Goal: Transaction & Acquisition: Obtain resource

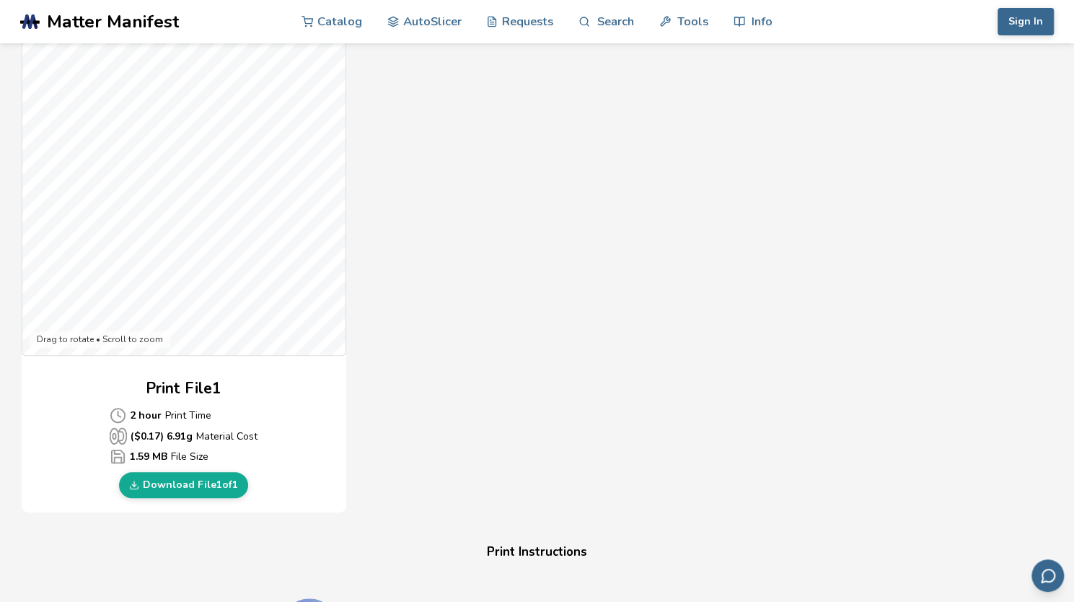
click at [556, 89] on div "Gcode Preview Drag to rotate • Scroll to zoom Print File 1 2 hour Print Time ($…" at bounding box center [455, 250] width 866 height 525
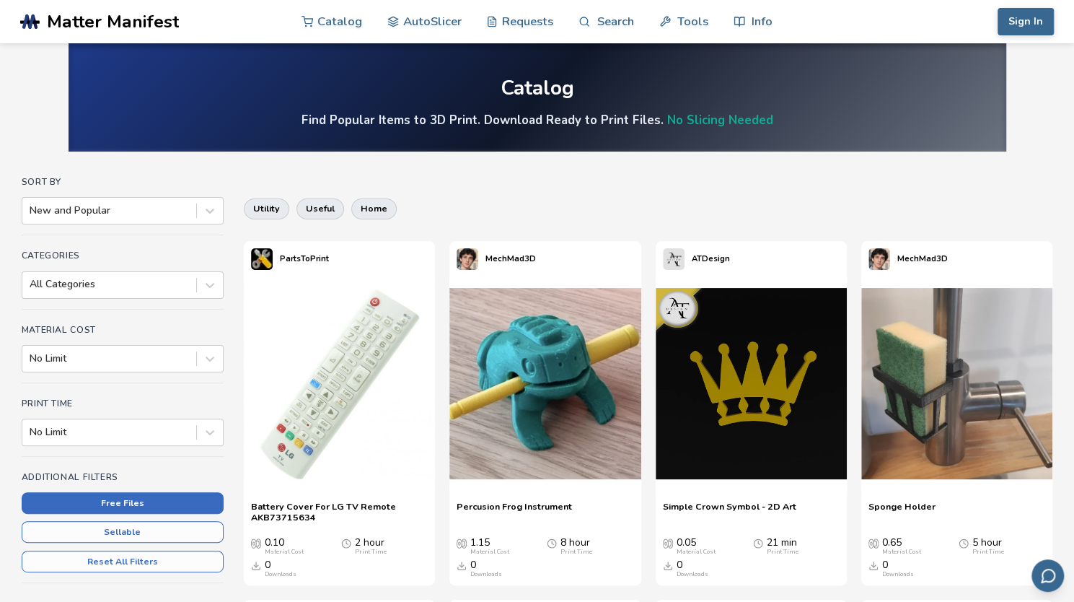
click at [121, 500] on button "Free Files" at bounding box center [123, 503] width 202 height 22
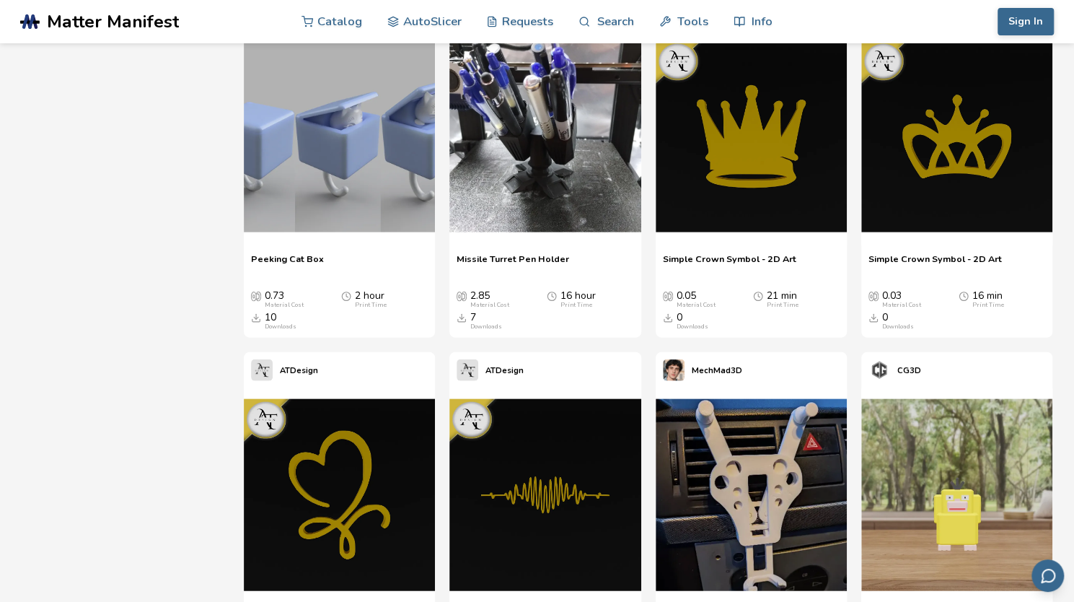
scroll to position [4793, 0]
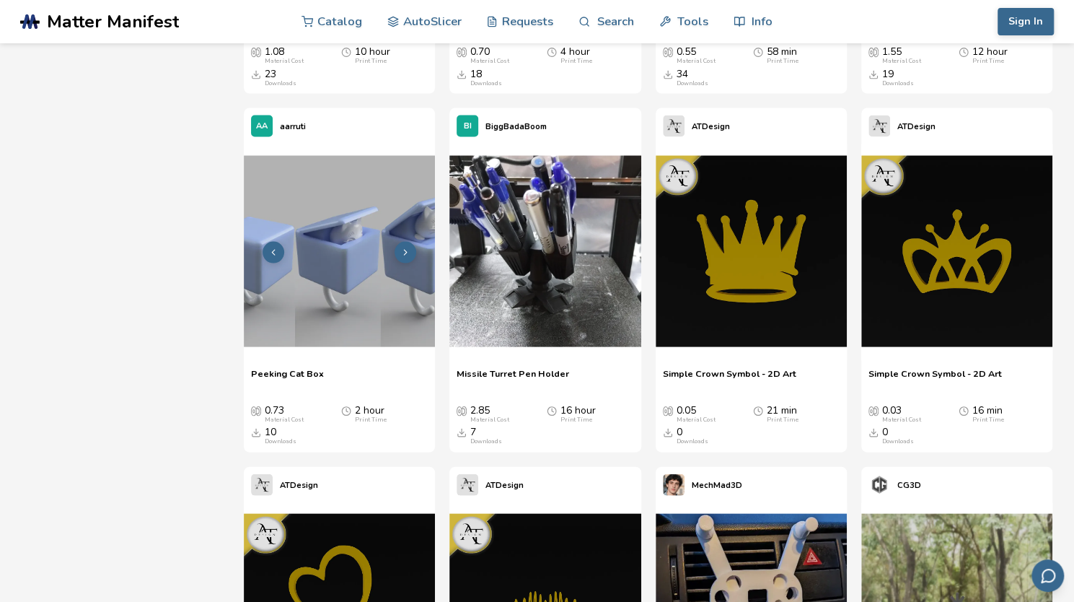
click at [297, 265] on img at bounding box center [339, 250] width 191 height 191
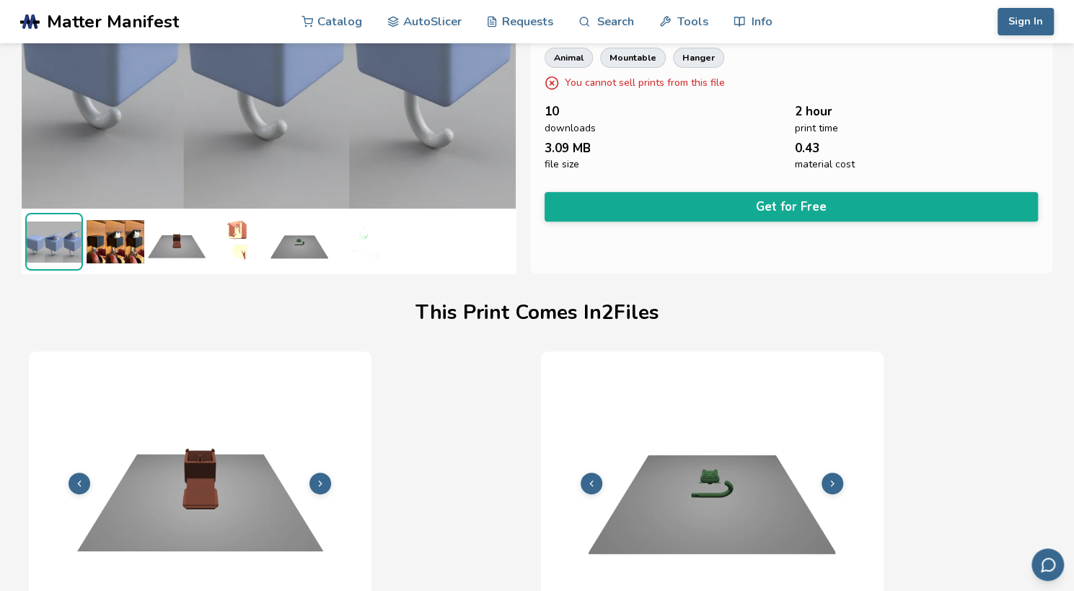
scroll to position [215, 6]
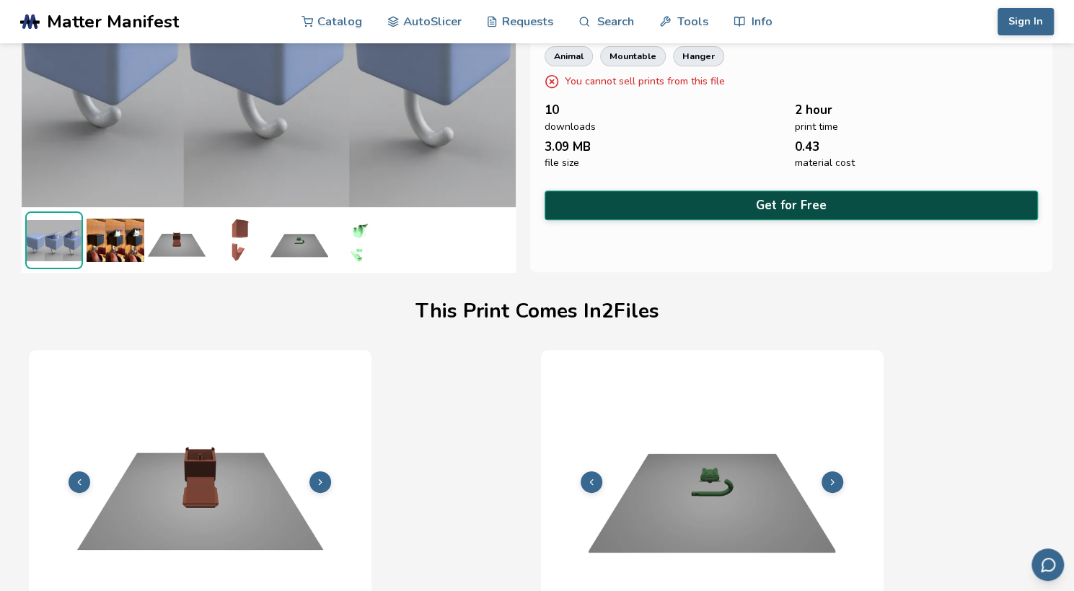
click at [769, 198] on button "Get for Free" at bounding box center [792, 206] width 494 height 30
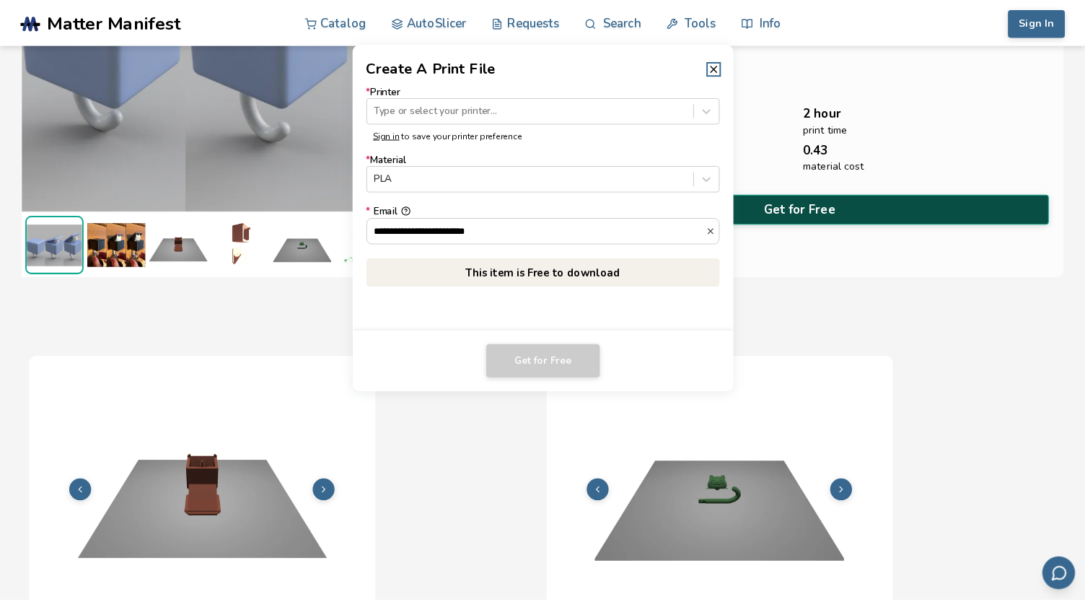
scroll to position [213, 0]
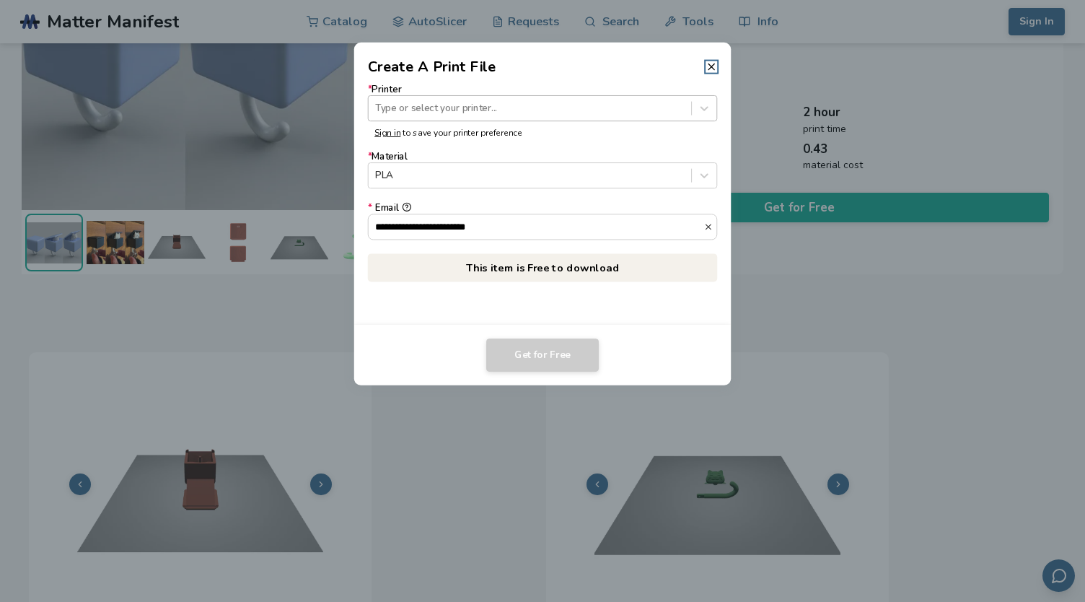
click at [517, 110] on div at bounding box center [529, 108] width 309 height 14
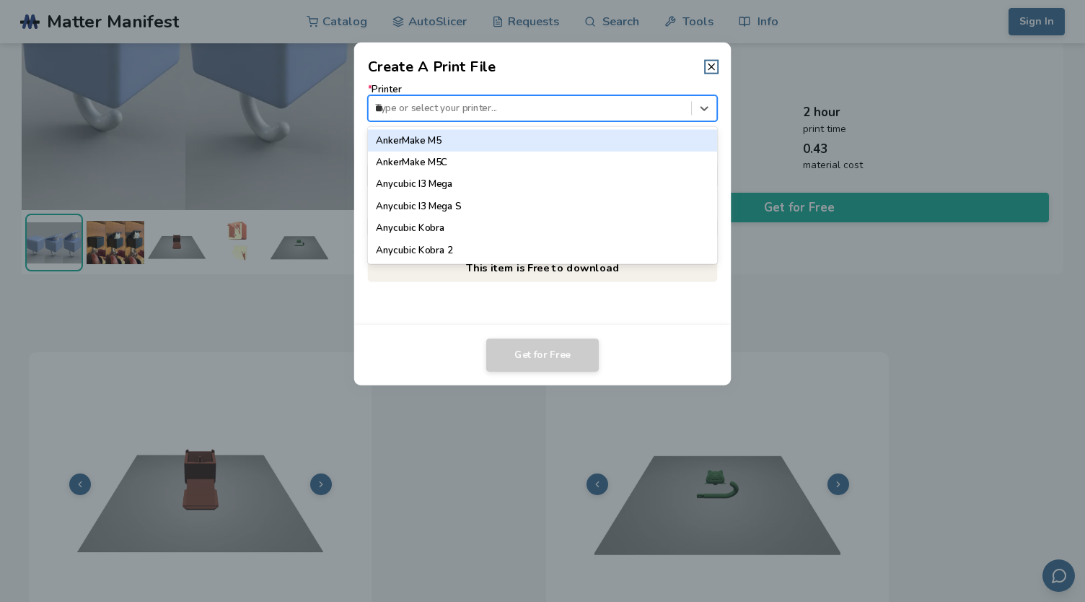
type input "***"
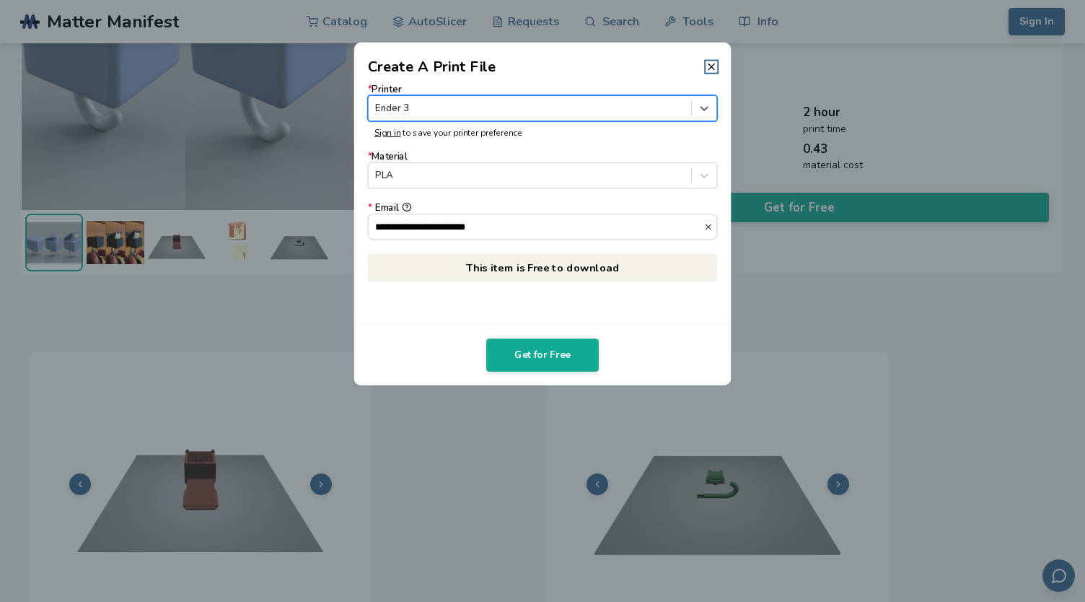
click at [713, 74] on header "Create A Print File" at bounding box center [542, 60] width 377 height 35
click at [708, 69] on icon at bounding box center [712, 67] width 12 height 12
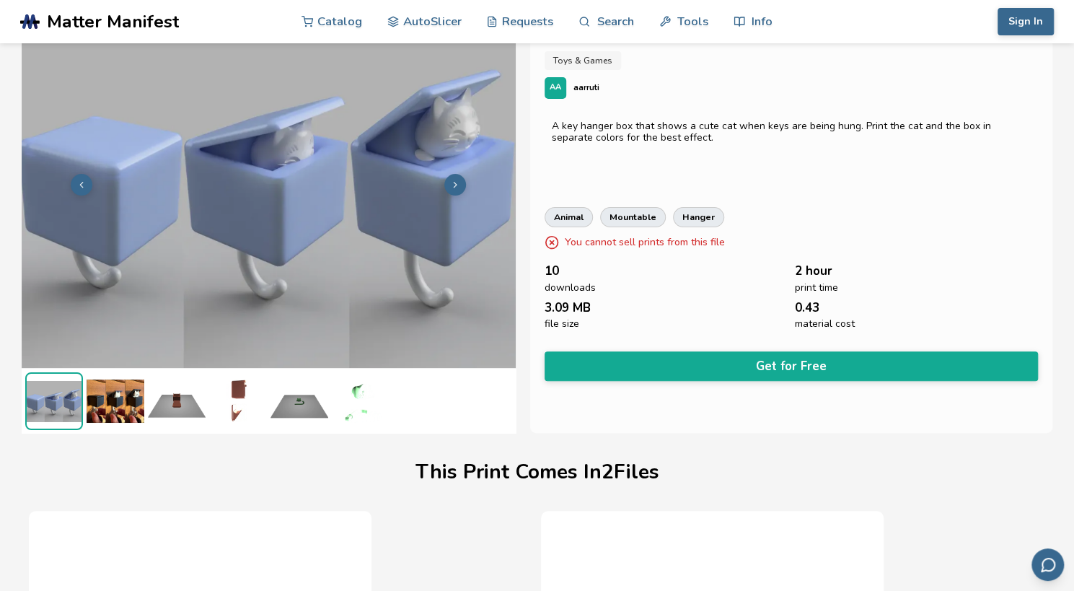
scroll to position [0, 0]
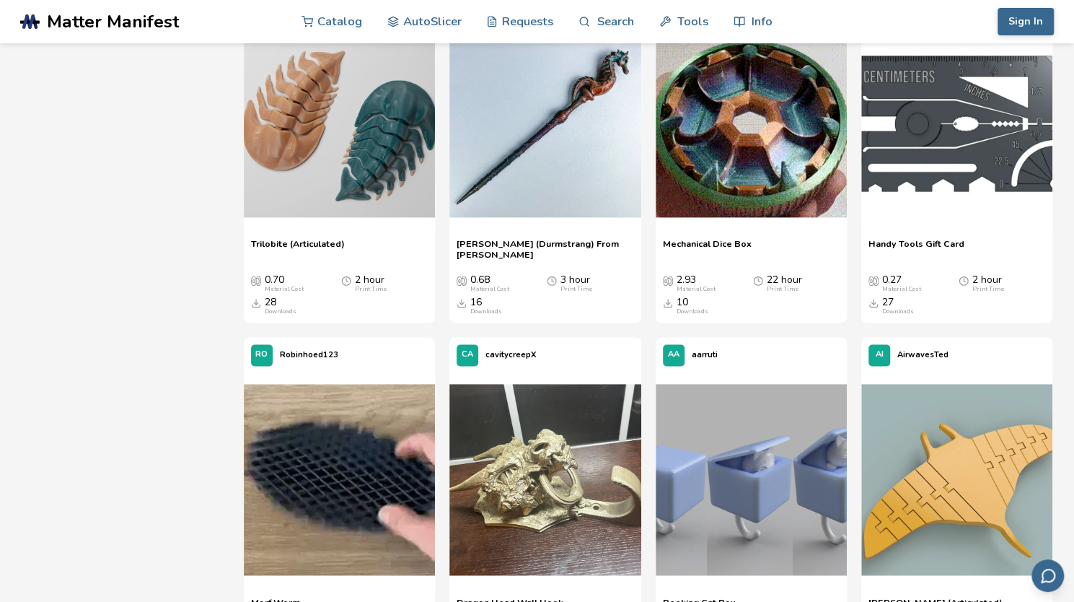
scroll to position [4249, 0]
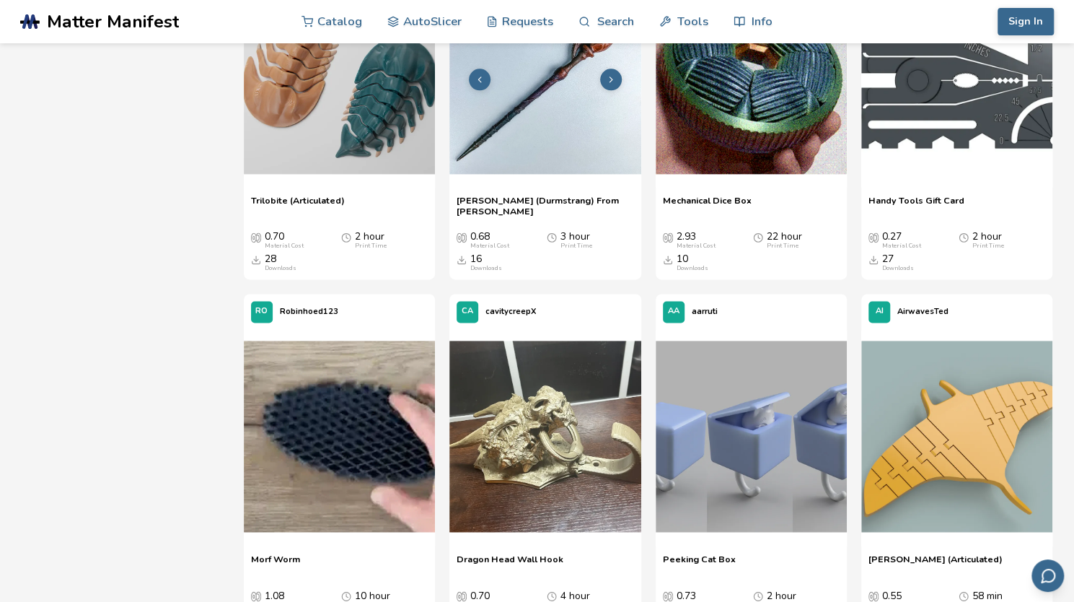
click at [561, 102] on img at bounding box center [545, 77] width 191 height 191
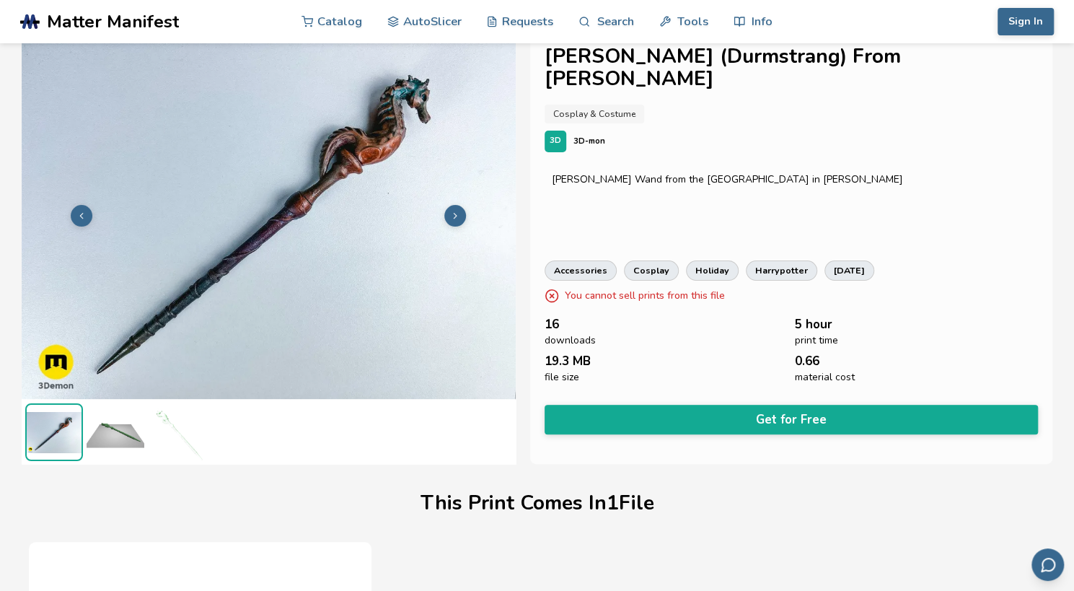
scroll to position [22, 0]
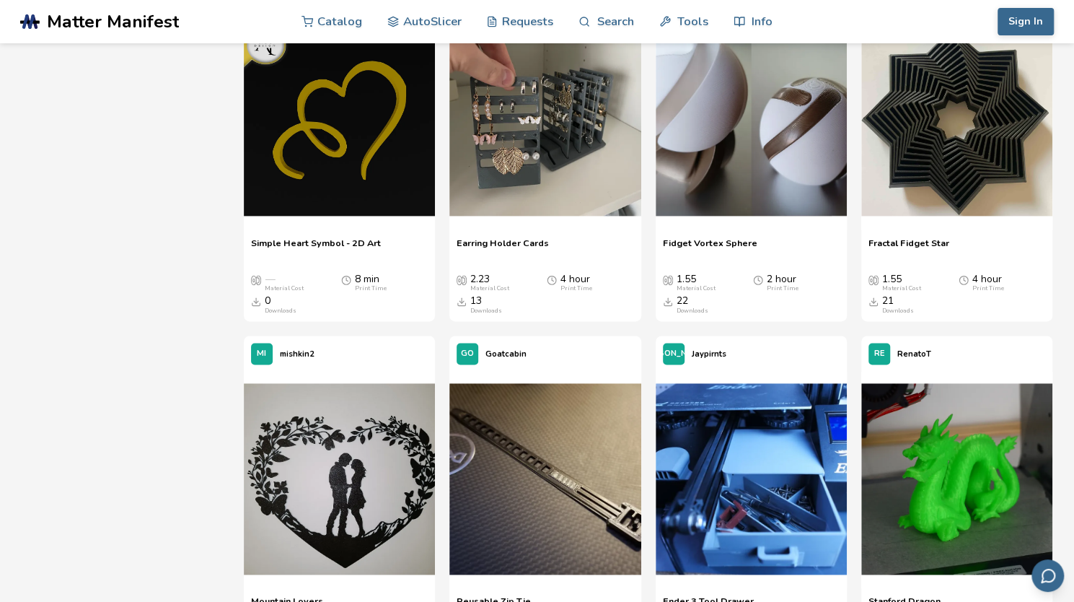
scroll to position [7434, 0]
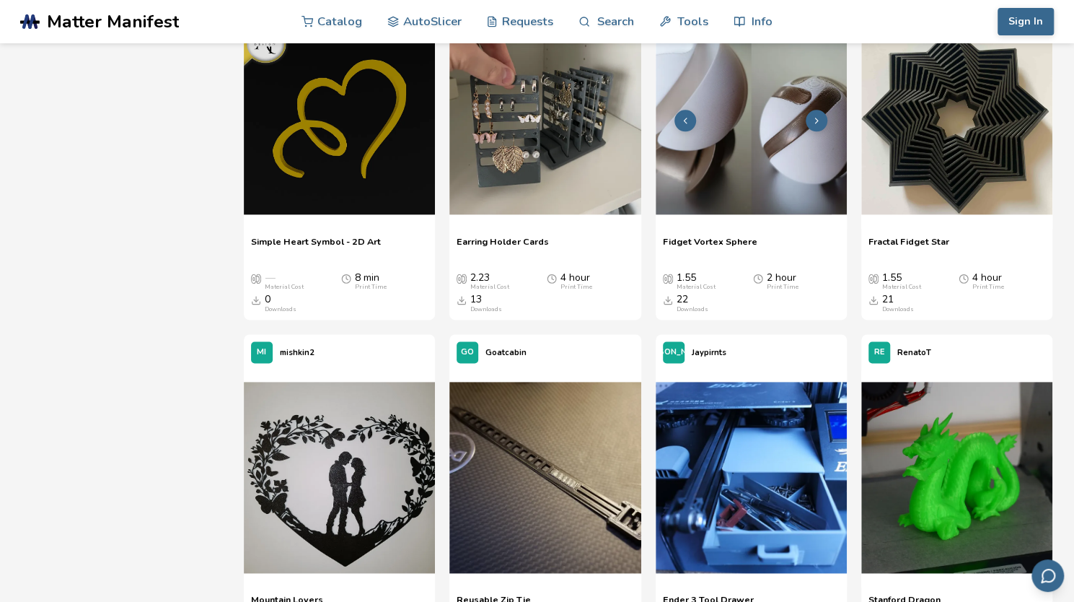
click at [763, 127] on img at bounding box center [751, 118] width 191 height 191
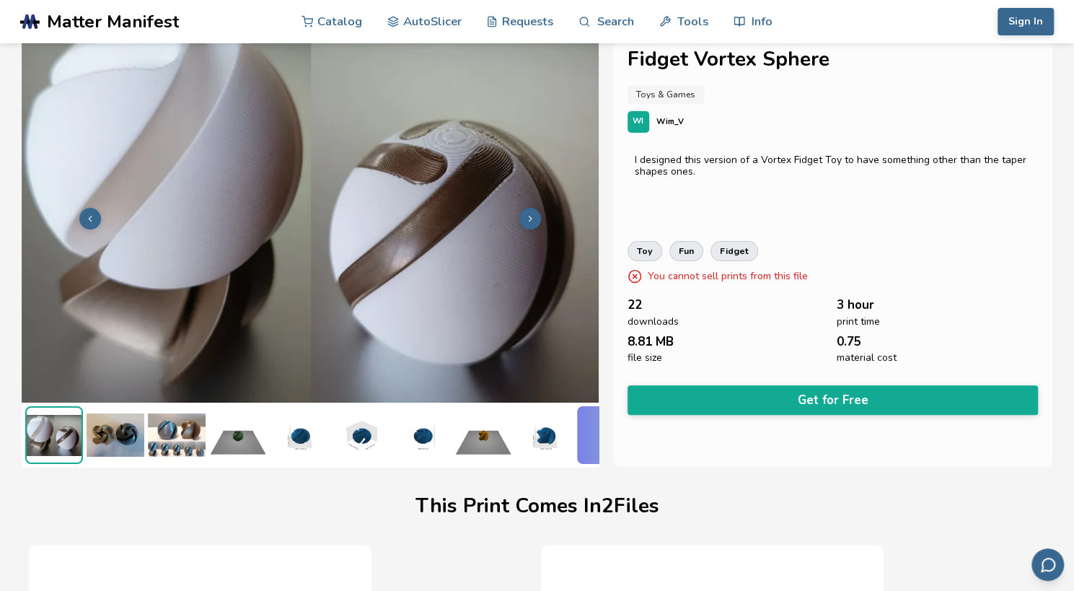
scroll to position [0, 6]
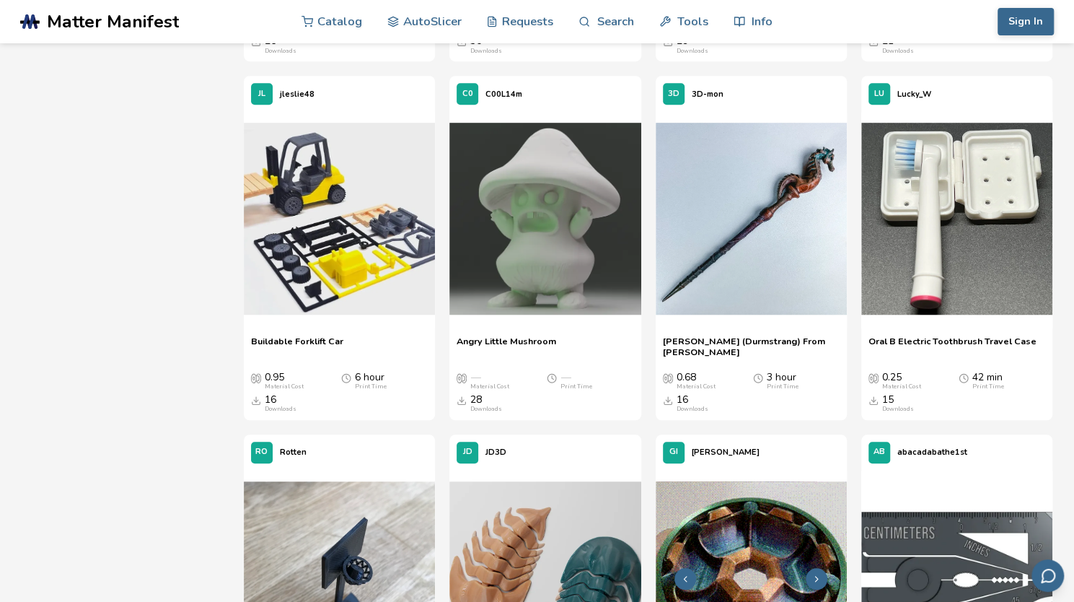
scroll to position [4054, 0]
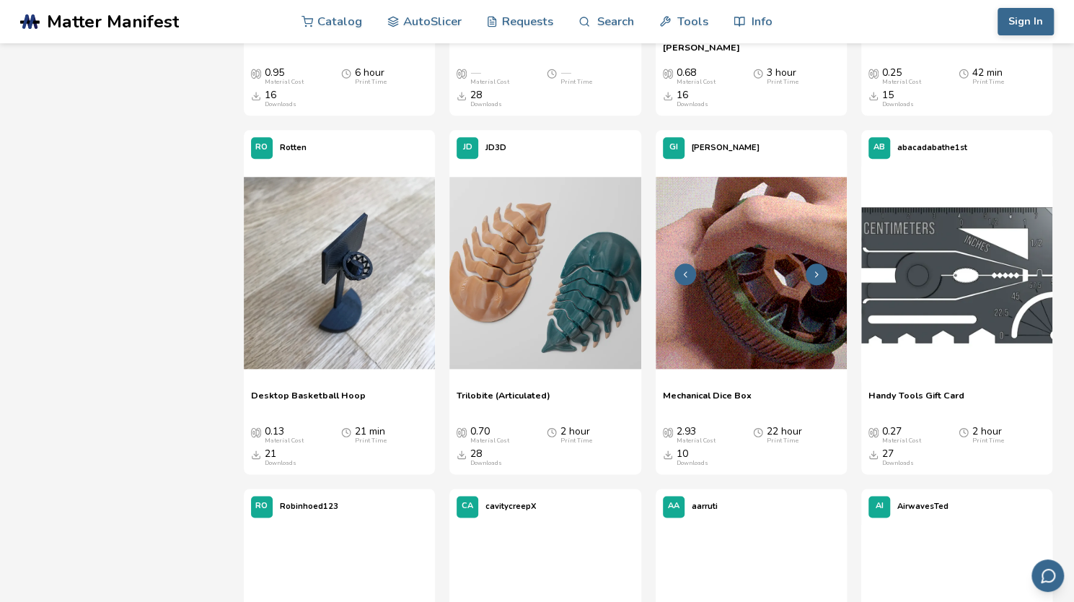
click at [788, 313] on img at bounding box center [751, 272] width 191 height 191
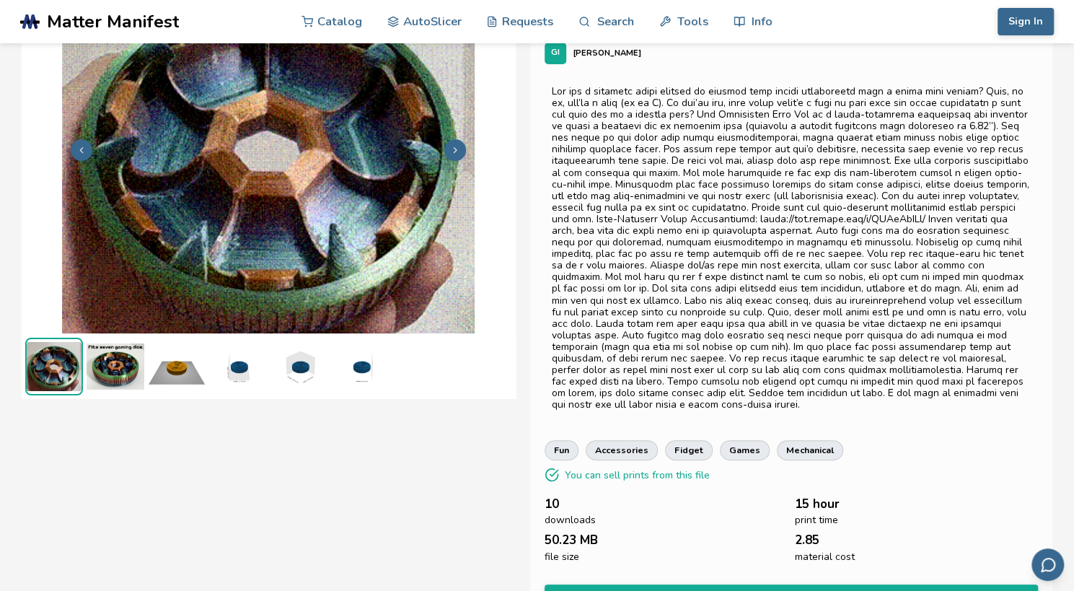
scroll to position [0, 6]
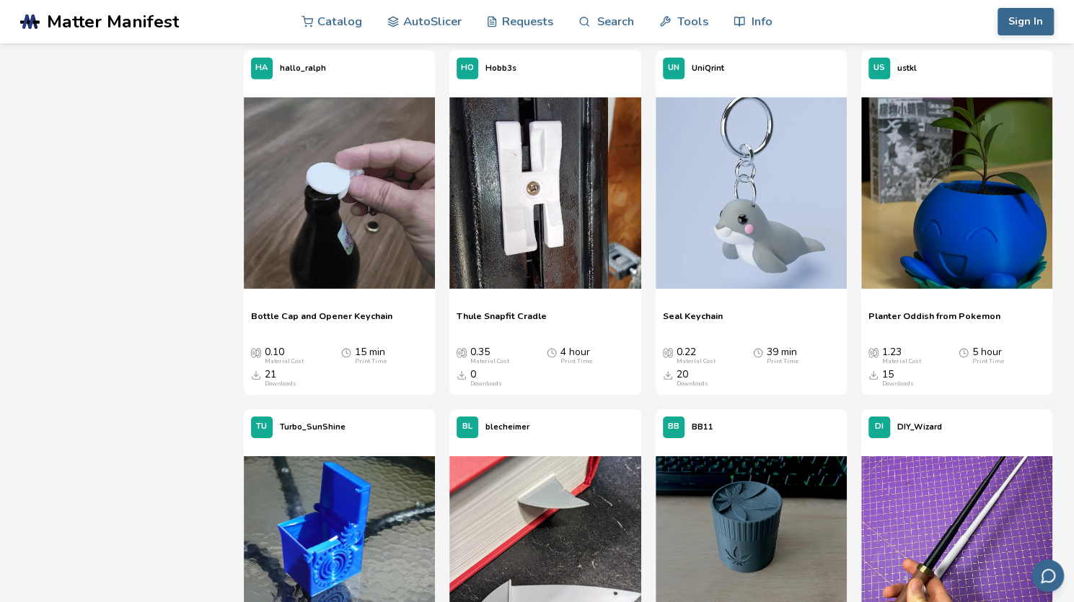
scroll to position [12374, 0]
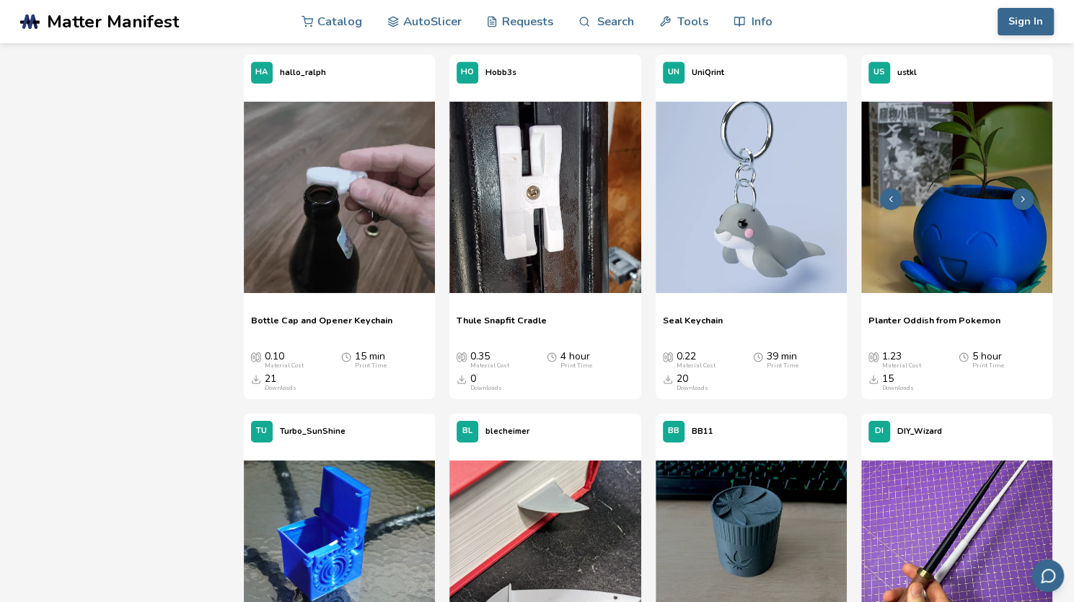
click at [961, 209] on img at bounding box center [957, 197] width 191 height 191
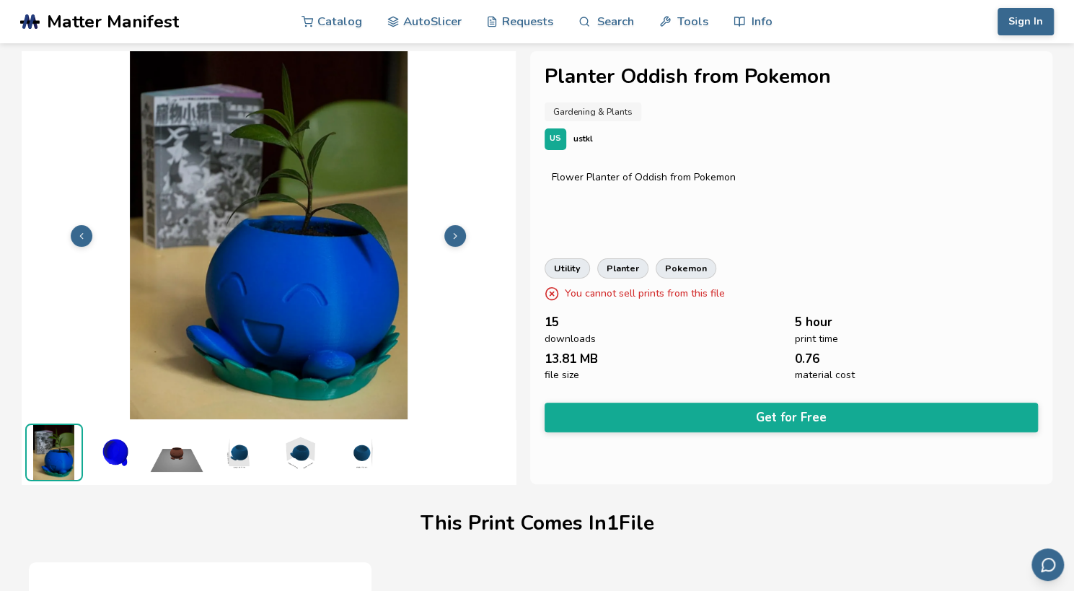
scroll to position [2, 0]
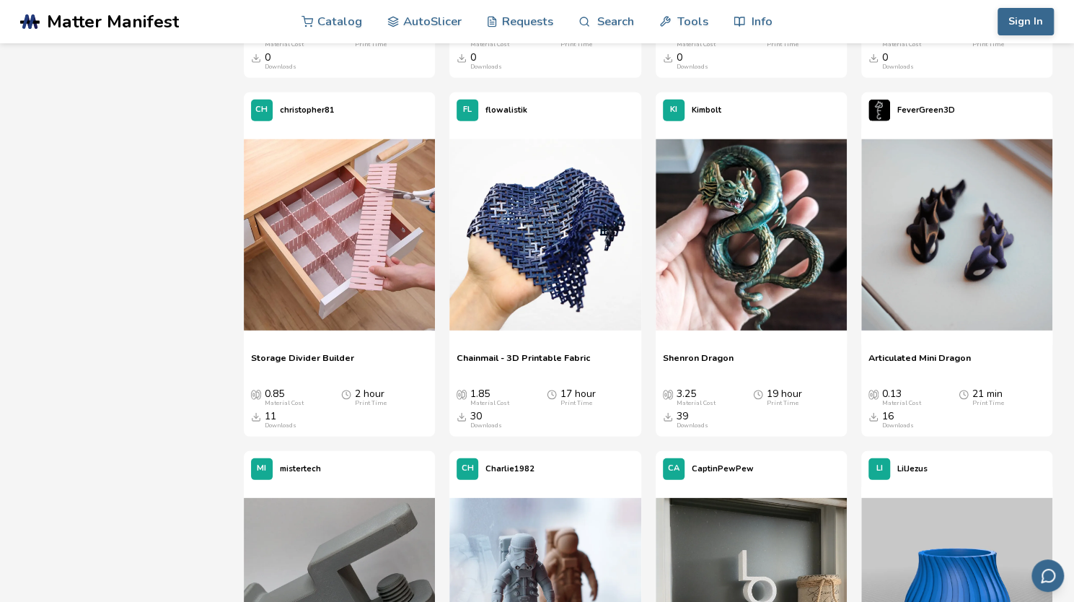
scroll to position [5526, 0]
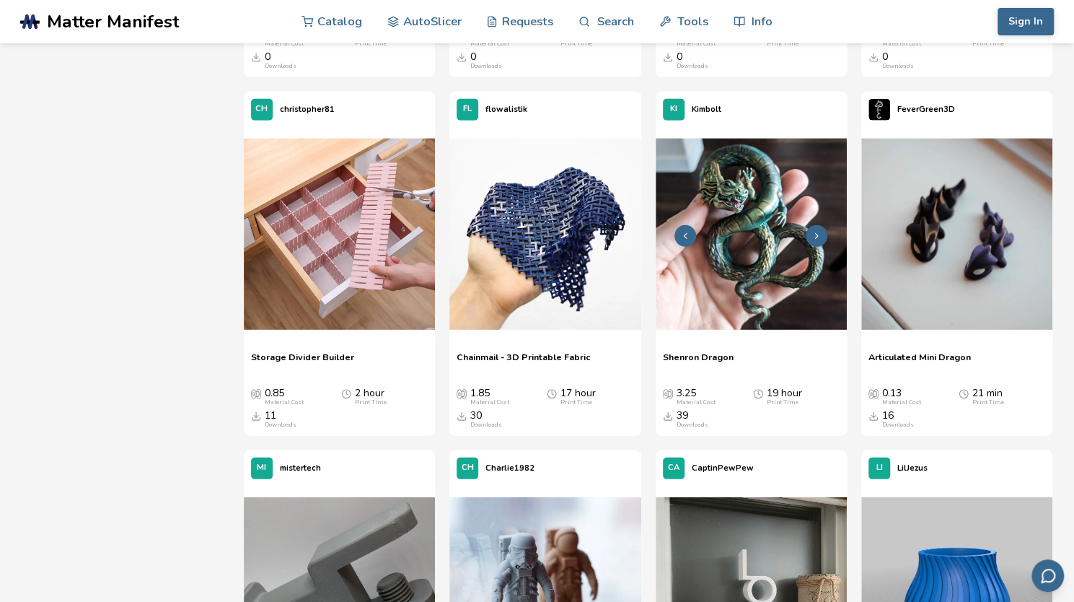
click at [729, 330] on picture at bounding box center [751, 236] width 191 height 194
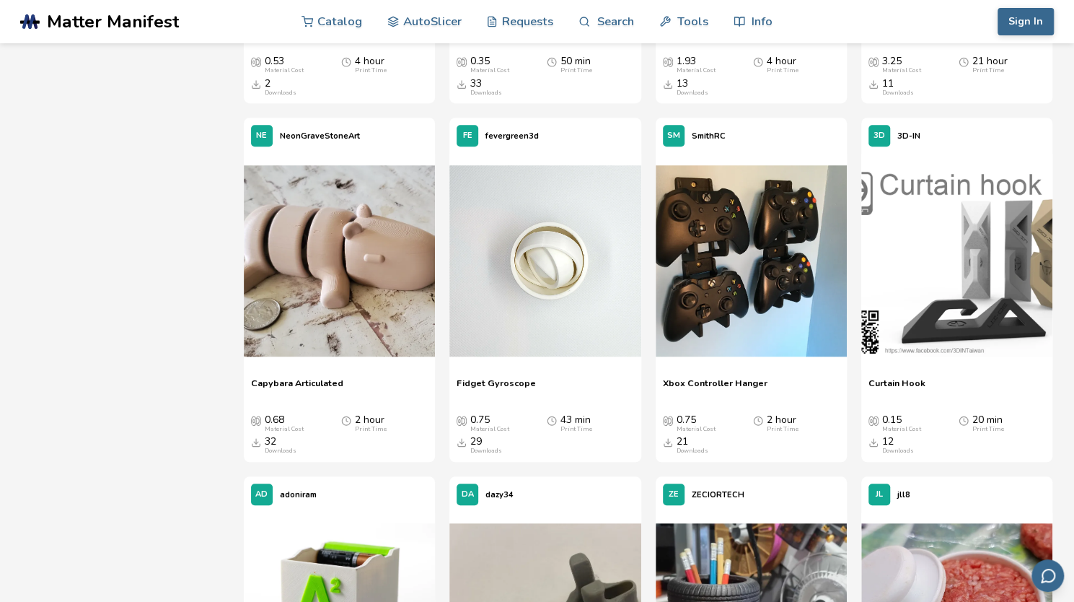
scroll to position [10161, 0]
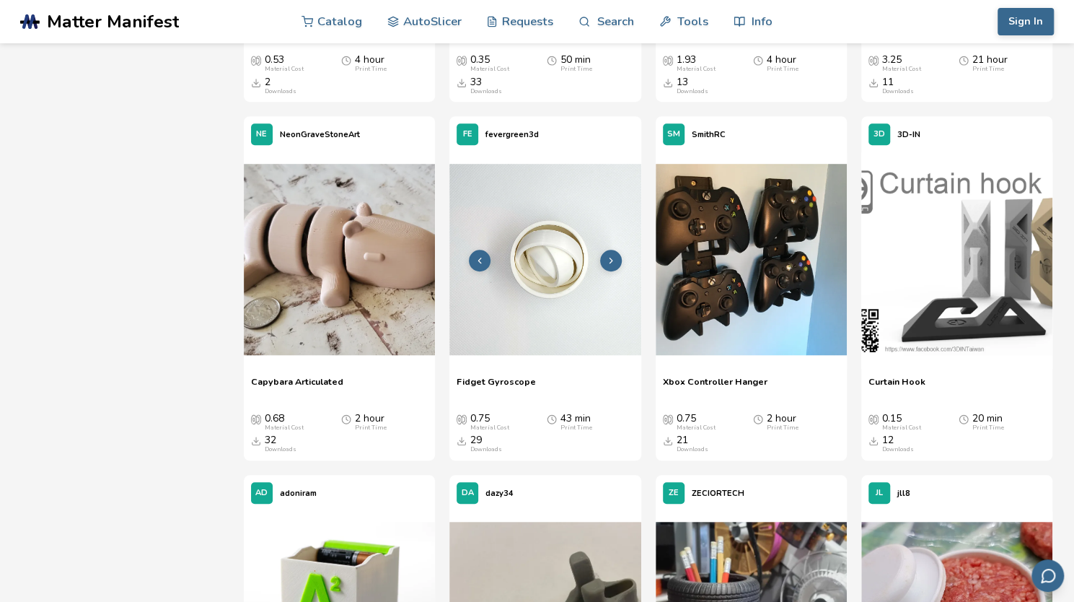
click at [509, 256] on img at bounding box center [545, 259] width 191 height 191
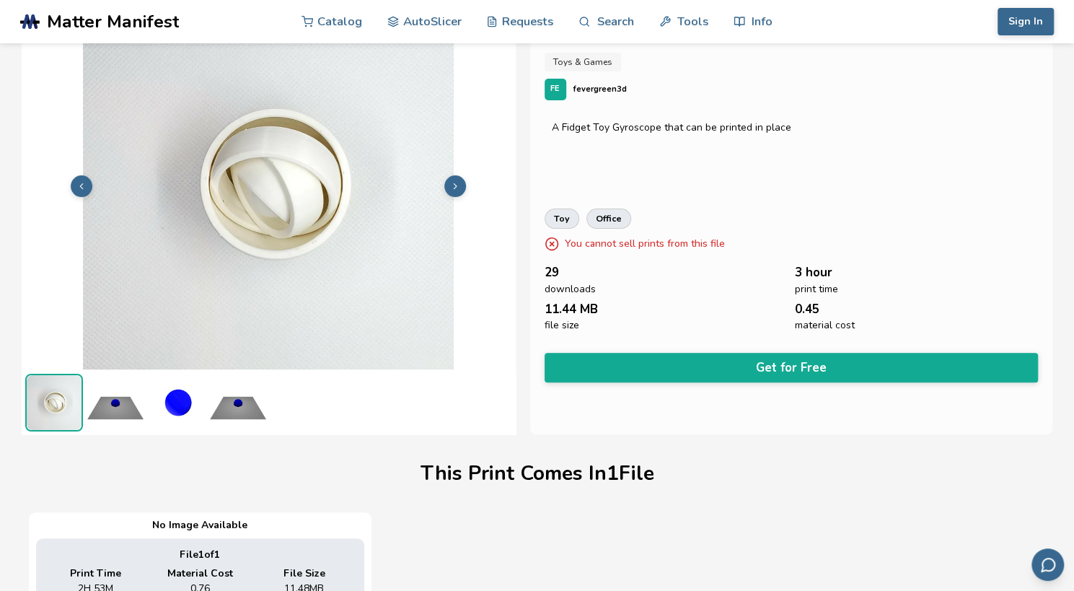
scroll to position [53, 0]
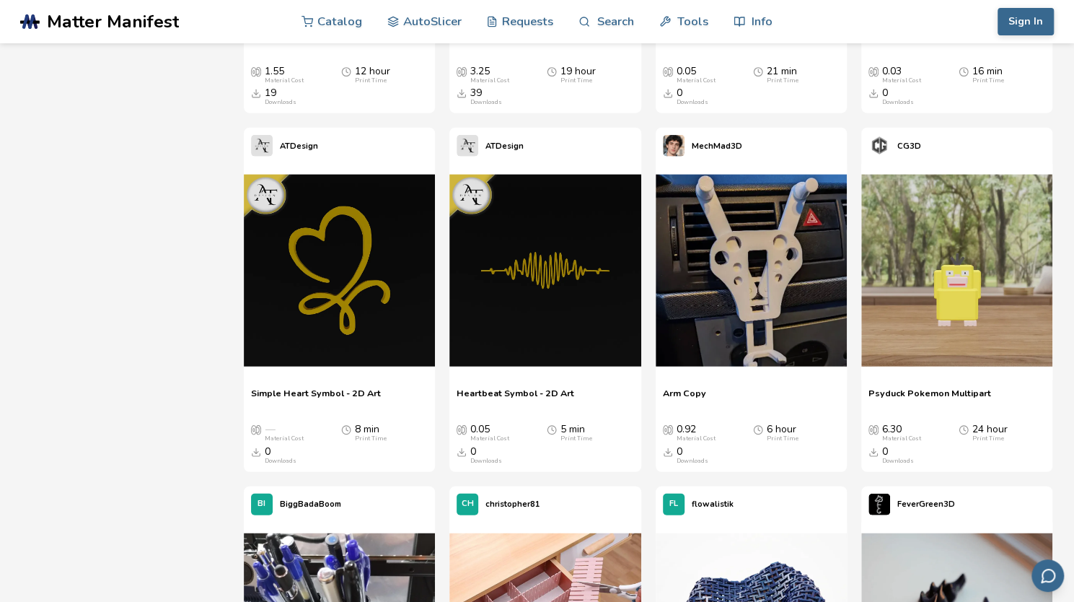
scroll to position [5125, 0]
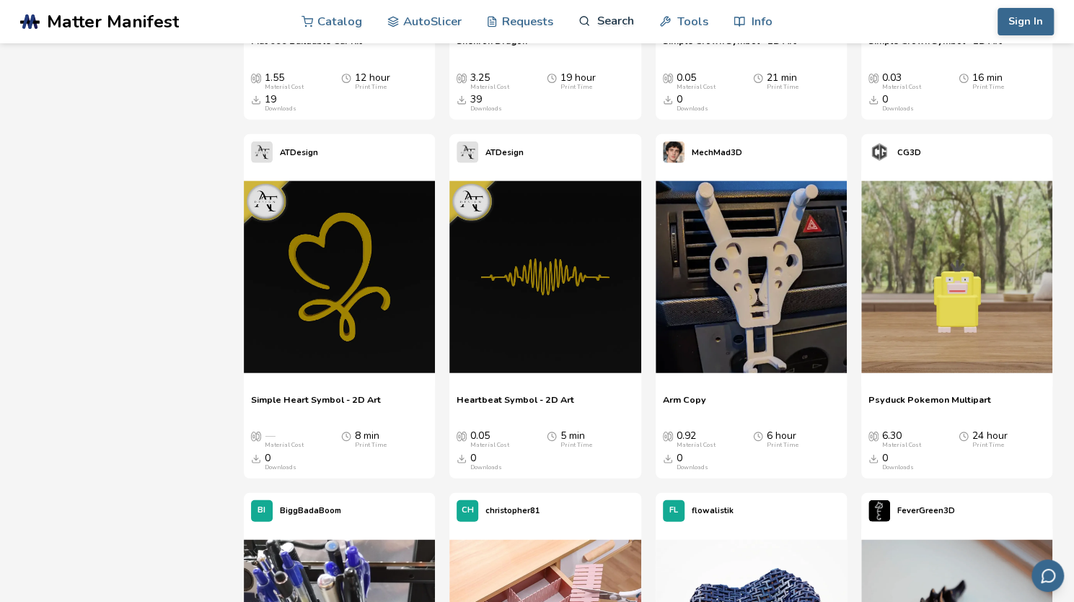
click at [583, 20] on icon at bounding box center [585, 21] width 12 height 12
click at [554, 82] on input at bounding box center [582, 82] width 235 height 26
click at [708, 65] on button "*********" at bounding box center [727, 81] width 39 height 33
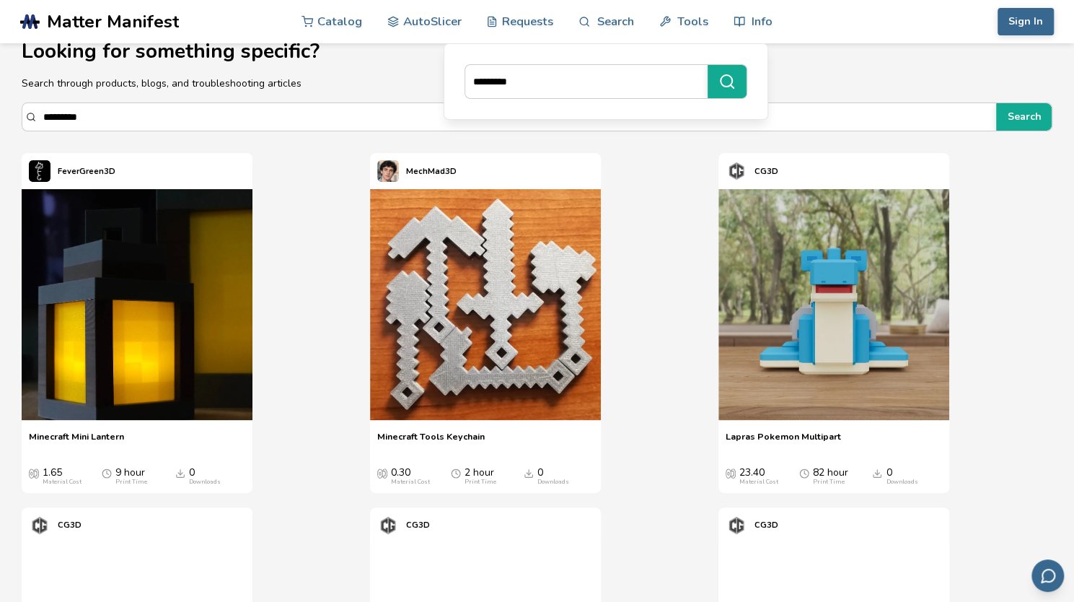
scroll to position [26, 0]
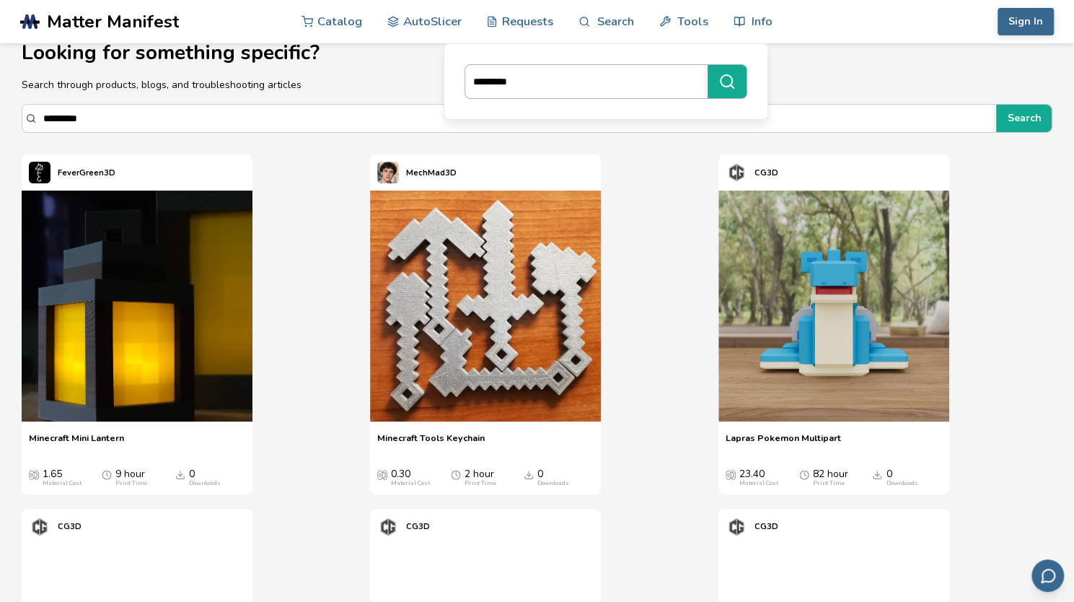
click at [529, 83] on input "*********" at bounding box center [582, 82] width 235 height 26
type input "*"
click at [692, 74] on input "******" at bounding box center [582, 82] width 235 height 26
type input "*"
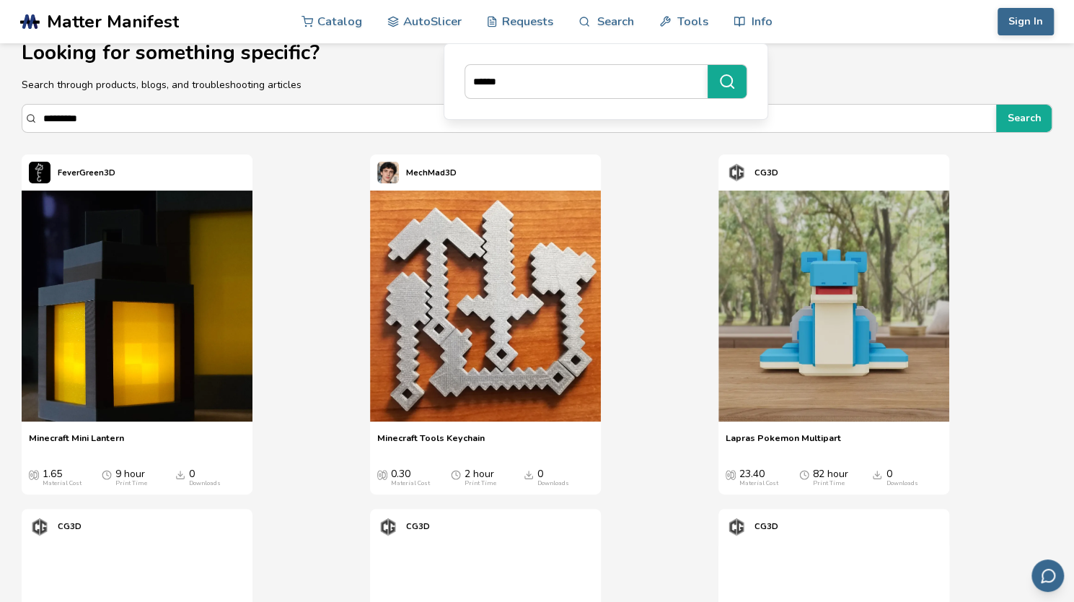
click at [759, 80] on div "******" at bounding box center [606, 81] width 325 height 76
click at [727, 76] on icon "submit" at bounding box center [727, 81] width 17 height 17
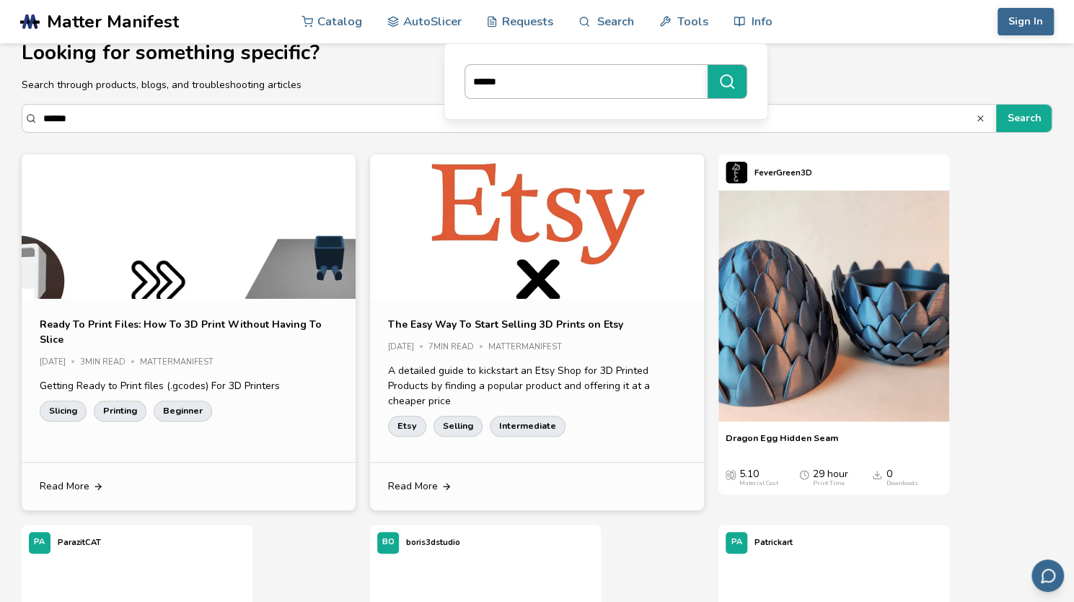
click at [535, 82] on input "******" at bounding box center [582, 82] width 235 height 26
type input "*"
click at [736, 82] on icon "submit" at bounding box center [727, 81] width 17 height 17
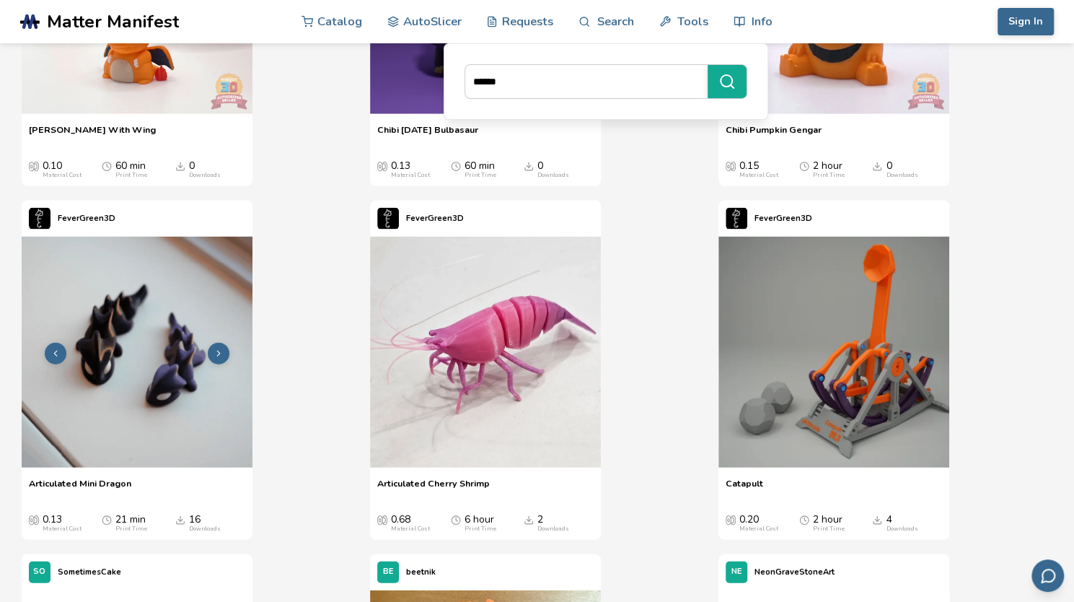
scroll to position [1748, 0]
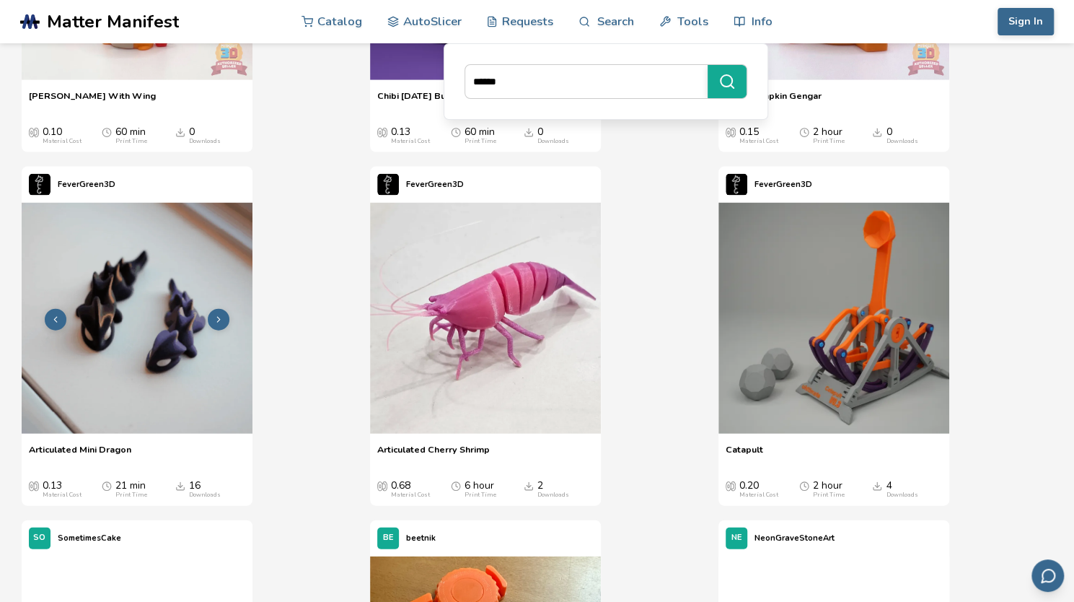
click at [149, 379] on img at bounding box center [137, 318] width 231 height 231
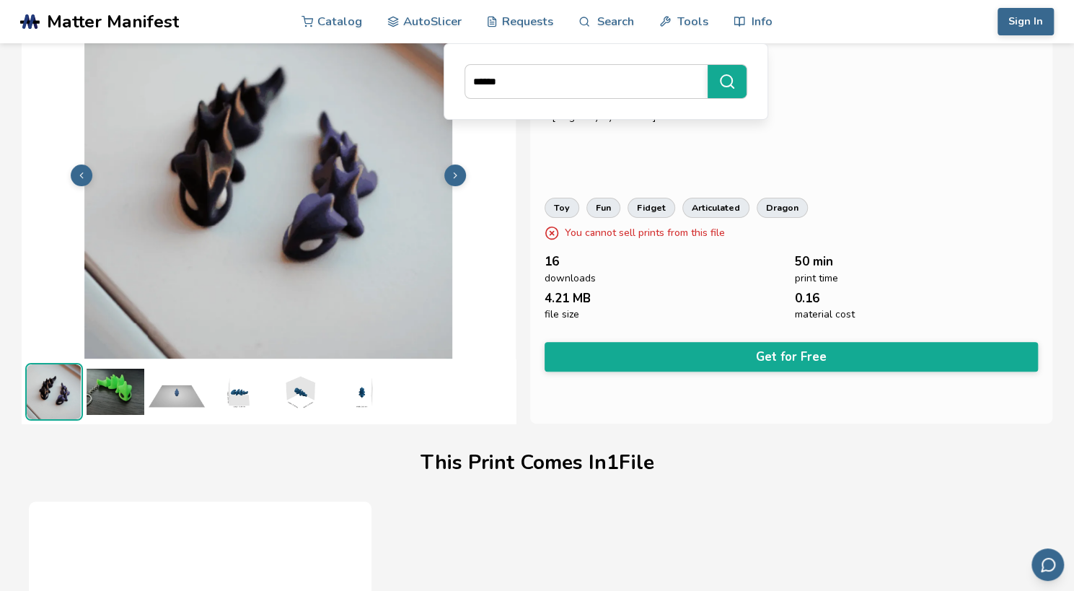
scroll to position [56, 0]
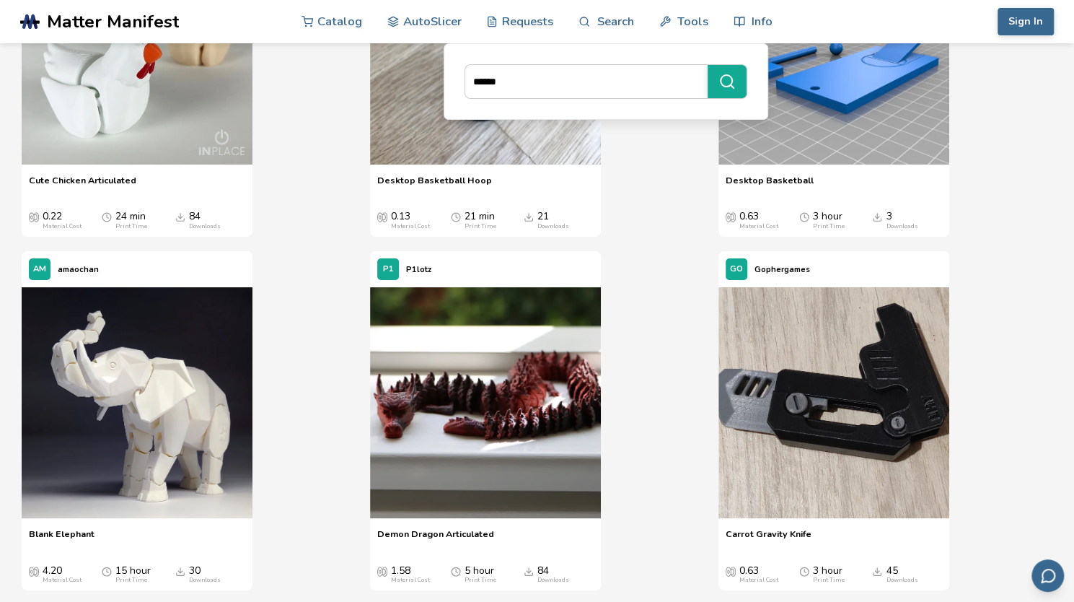
scroll to position [3346, 0]
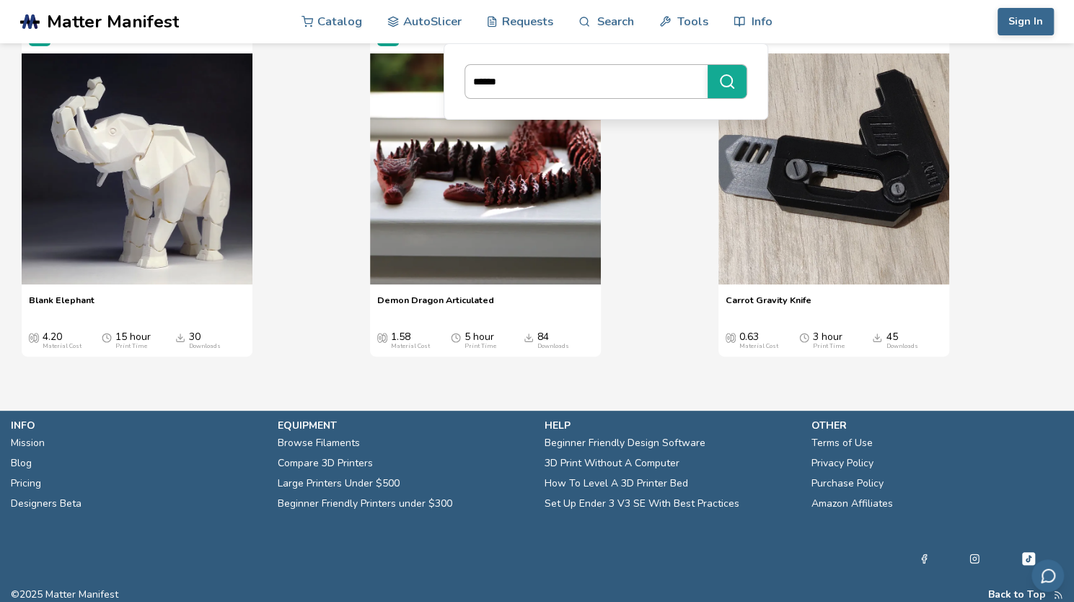
click at [524, 76] on input "******" at bounding box center [582, 82] width 235 height 26
type input "**********"
click at [732, 90] on button "**********" at bounding box center [727, 81] width 39 height 33
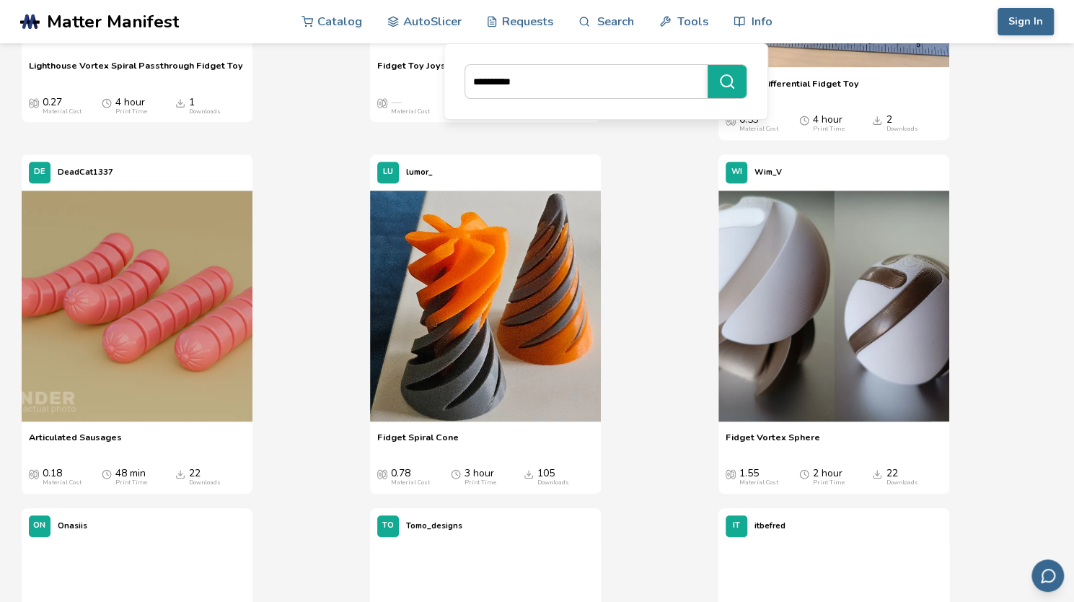
click at [318, 250] on div "DE DeadCat1337 Articulated Sausages Articulated Sausages 0.18 Material Cost 48 …" at bounding box center [189, 323] width 334 height 339
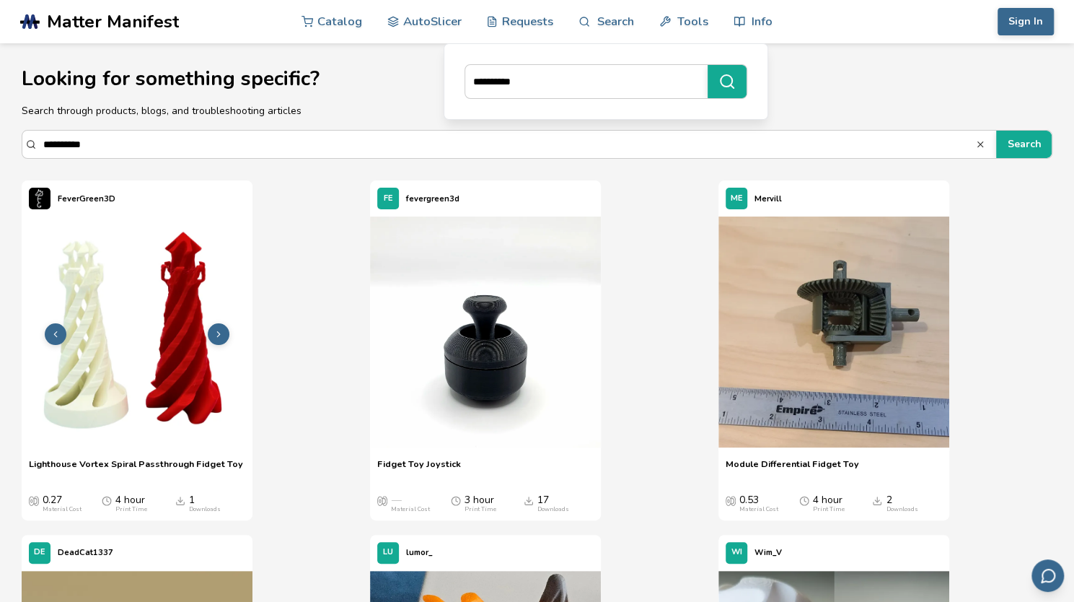
click at [170, 278] on img at bounding box center [137, 331] width 231 height 231
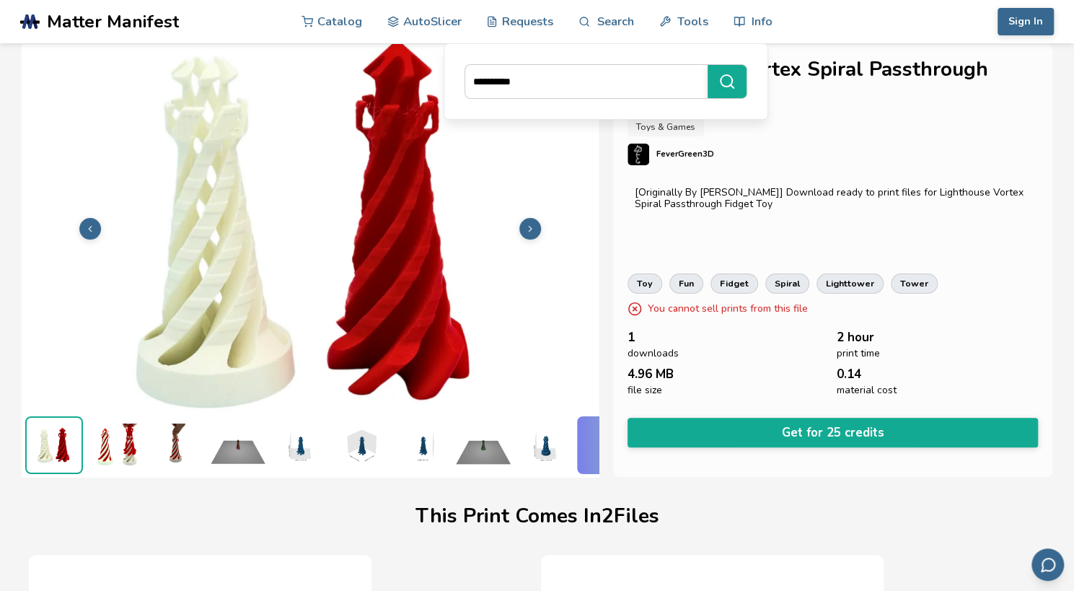
scroll to position [0, 6]
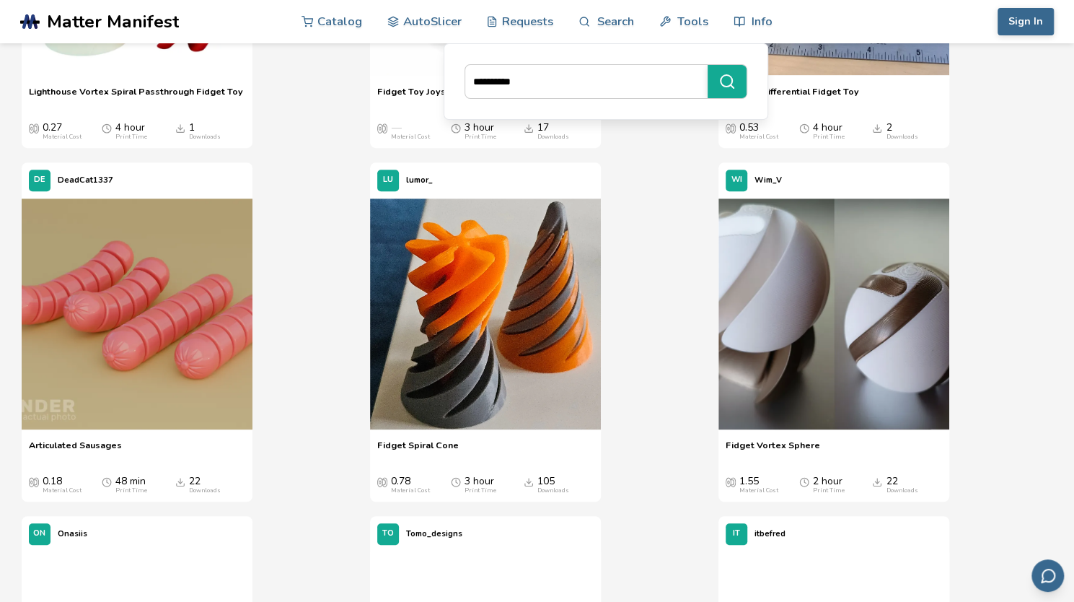
scroll to position [382, 0]
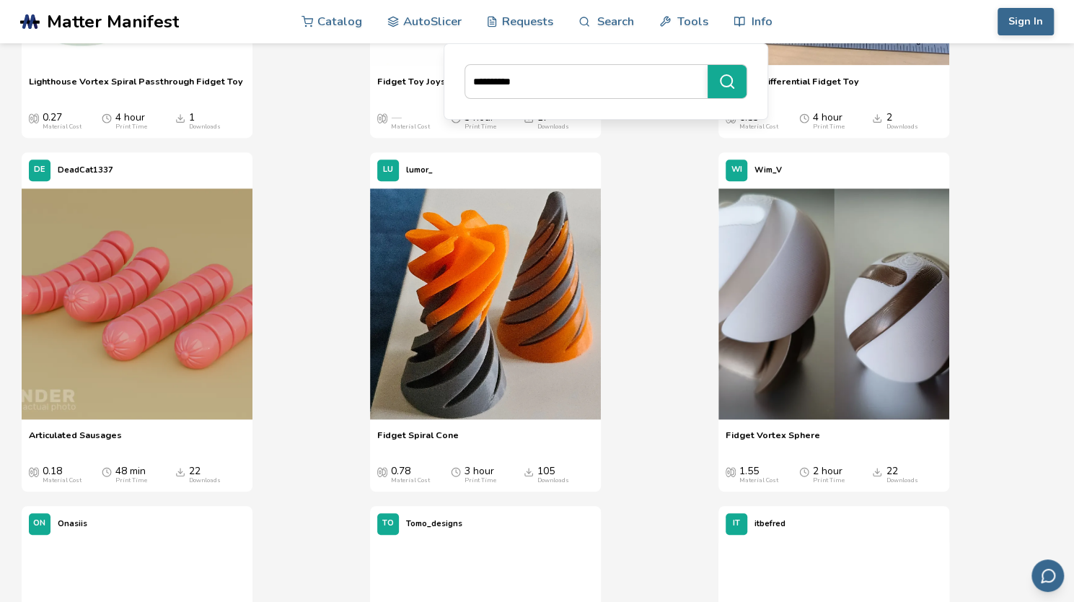
click at [521, 371] on img at bounding box center [485, 303] width 231 height 231
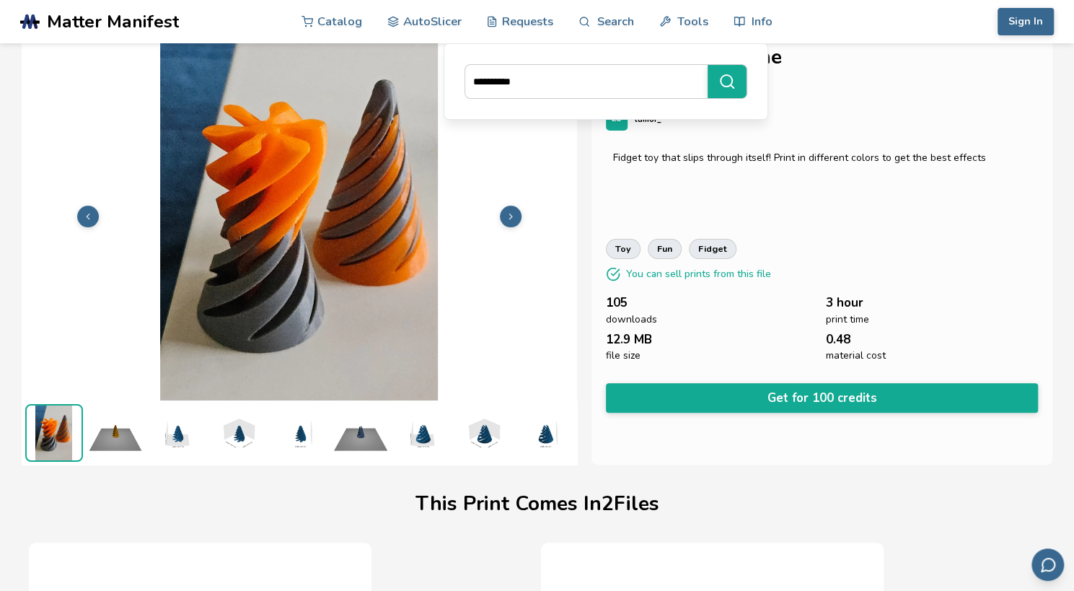
scroll to position [21, 6]
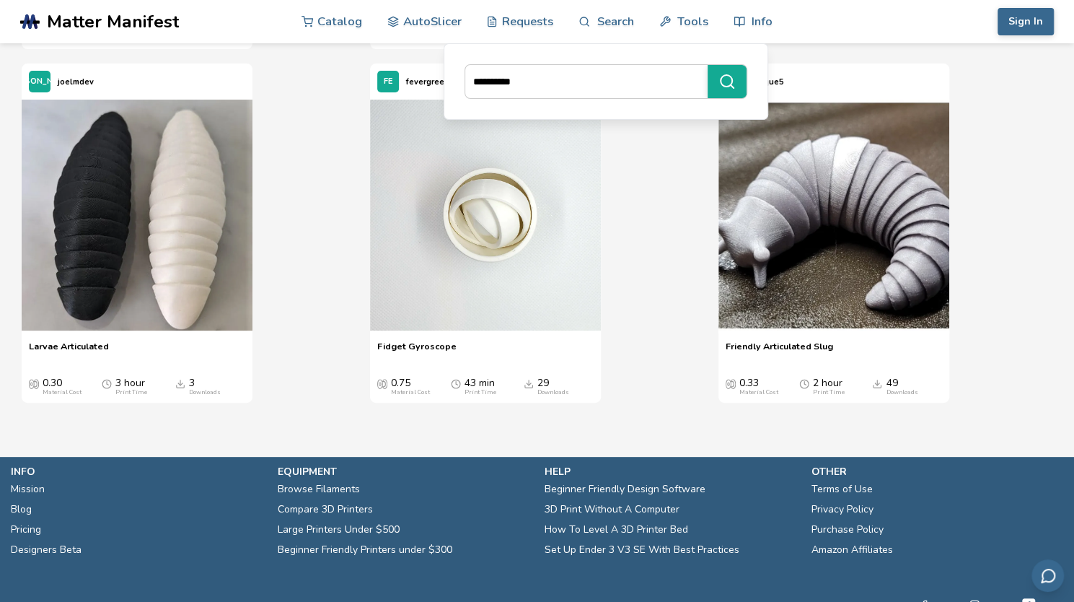
scroll to position [3309, 0]
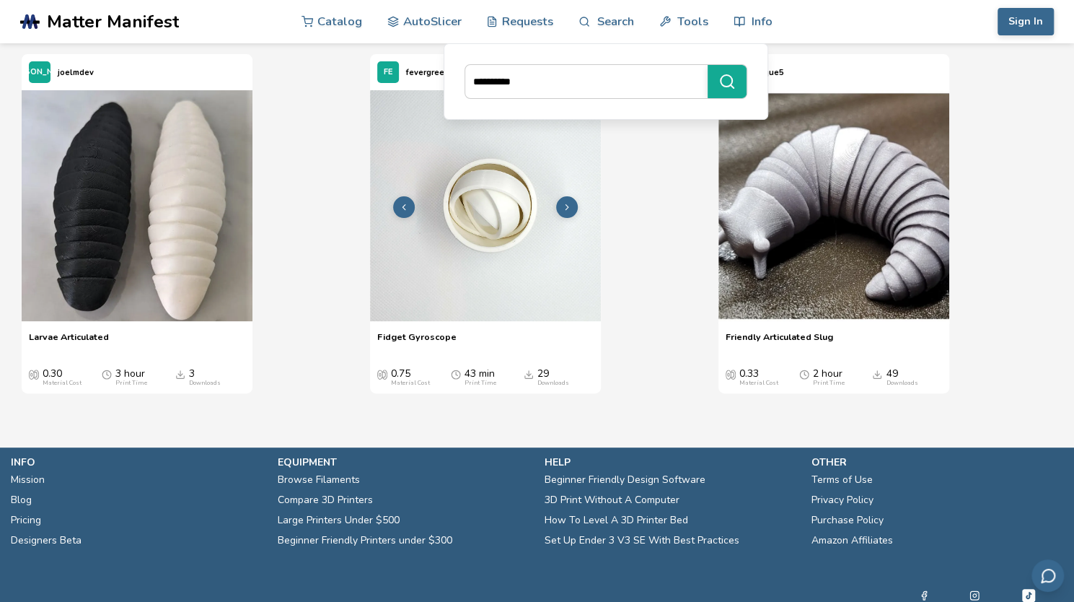
click at [494, 261] on img at bounding box center [485, 205] width 231 height 231
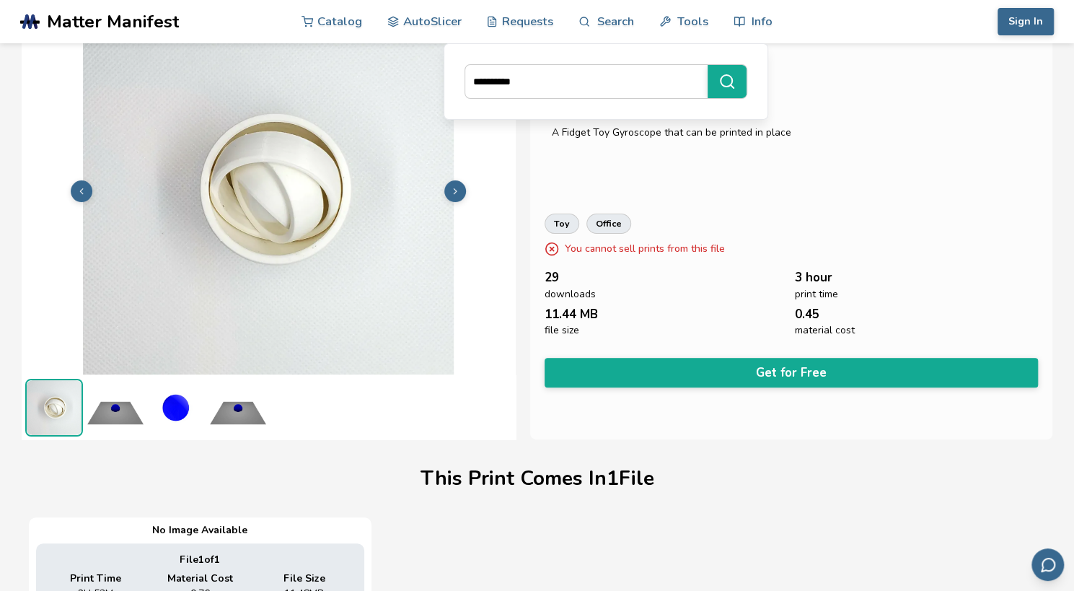
scroll to position [0, 6]
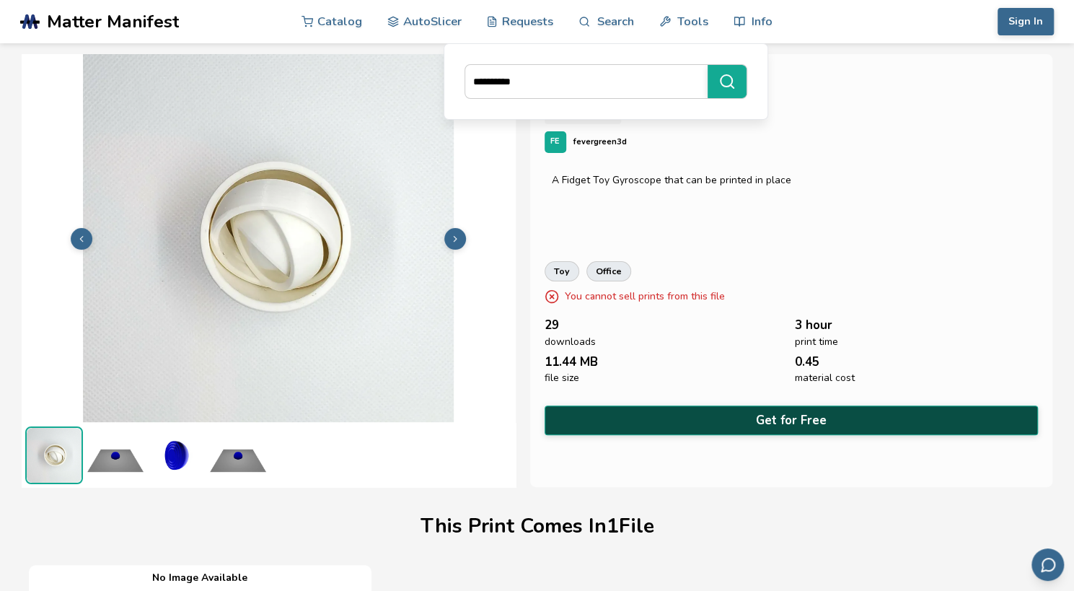
click at [784, 414] on button "Get for Free" at bounding box center [792, 421] width 494 height 30
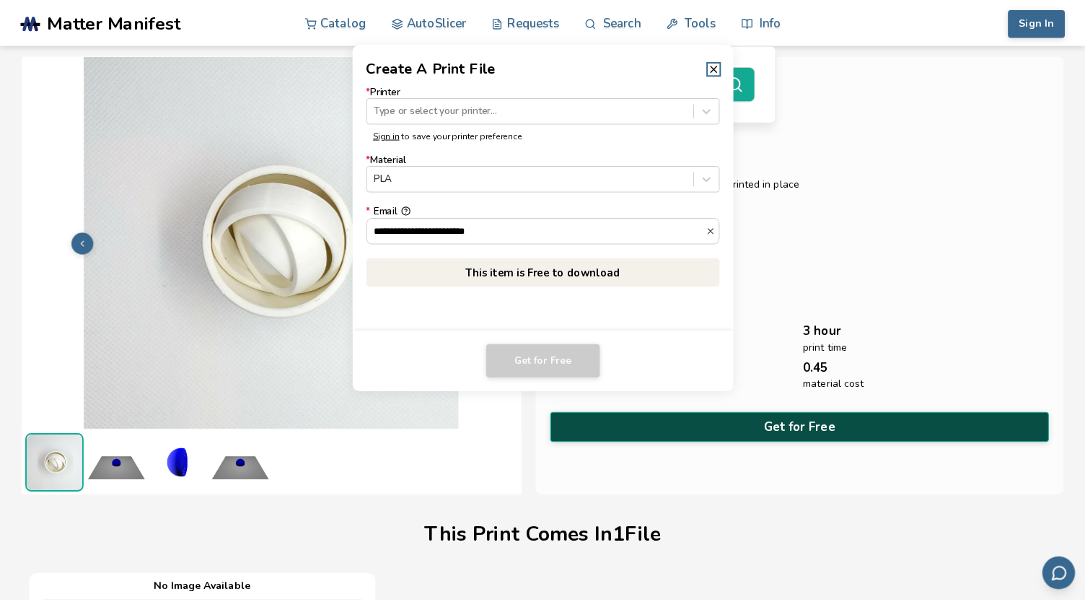
scroll to position [0, 0]
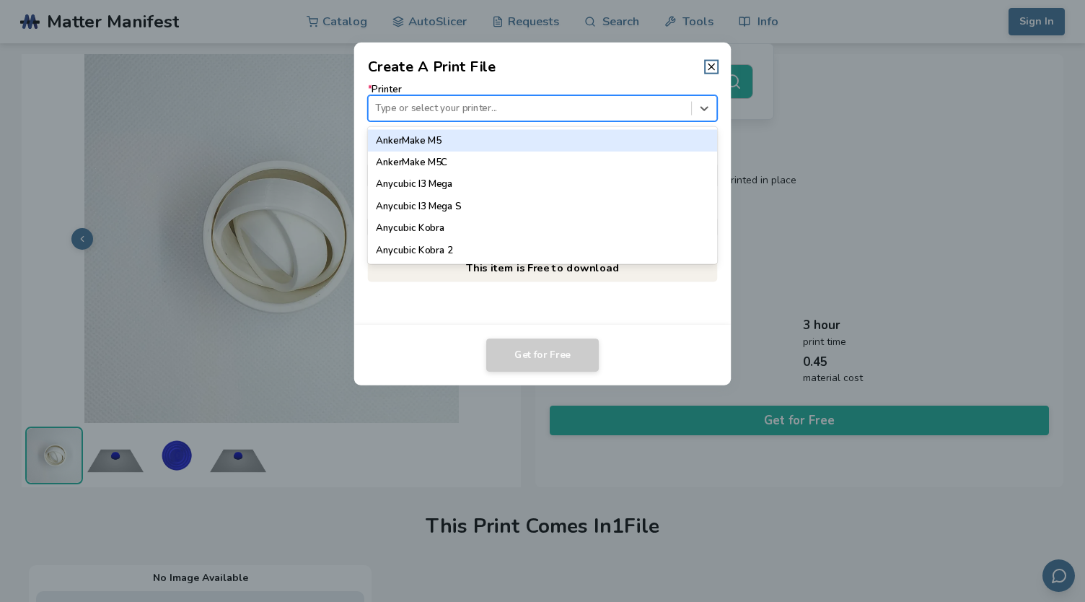
click at [652, 108] on div at bounding box center [529, 108] width 309 height 14
type input "***"
click at [609, 144] on div "Ender 3" at bounding box center [542, 140] width 349 height 22
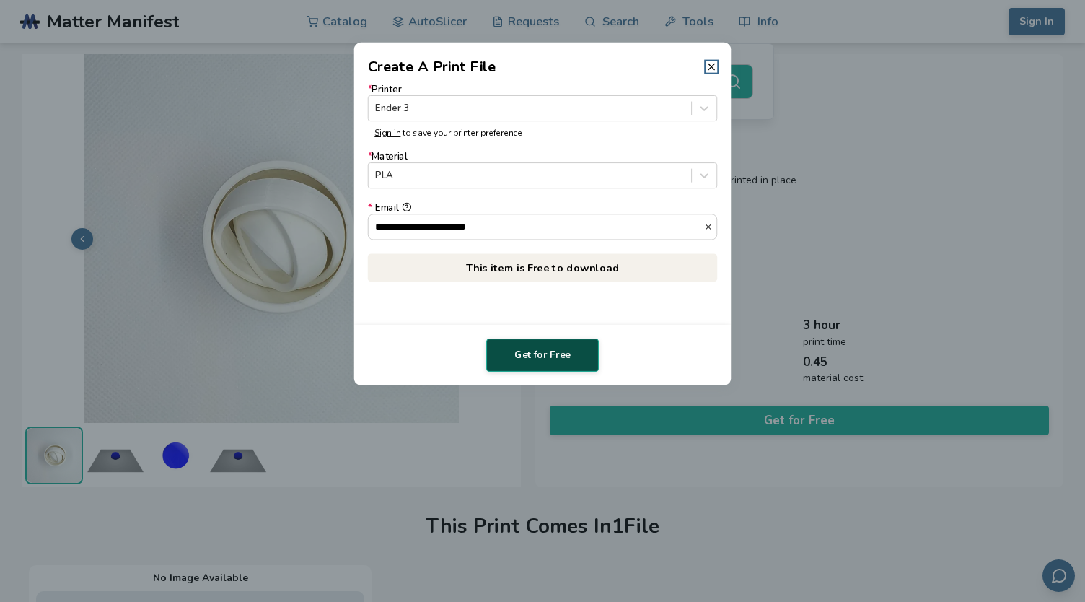
click at [537, 360] on button "Get for Free" at bounding box center [542, 354] width 113 height 33
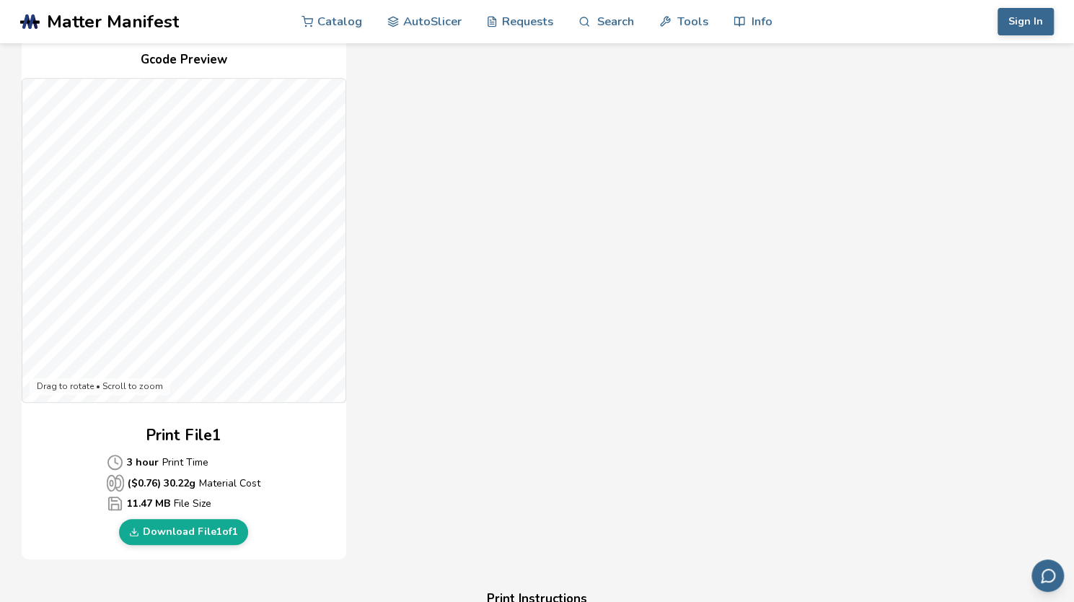
scroll to position [333, 0]
click at [167, 532] on link "Download File 1 of 1" at bounding box center [183, 531] width 129 height 26
